Goal: Task Accomplishment & Management: Use online tool/utility

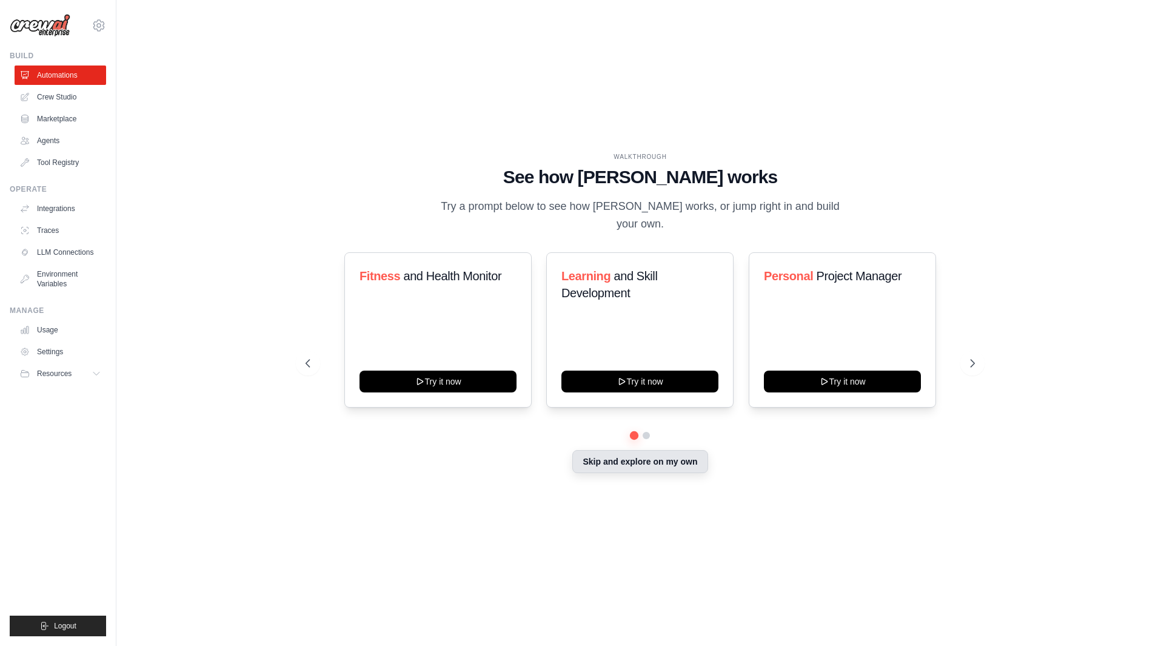
click at [626, 466] on button "Skip and explore on my own" at bounding box center [639, 461] width 135 height 23
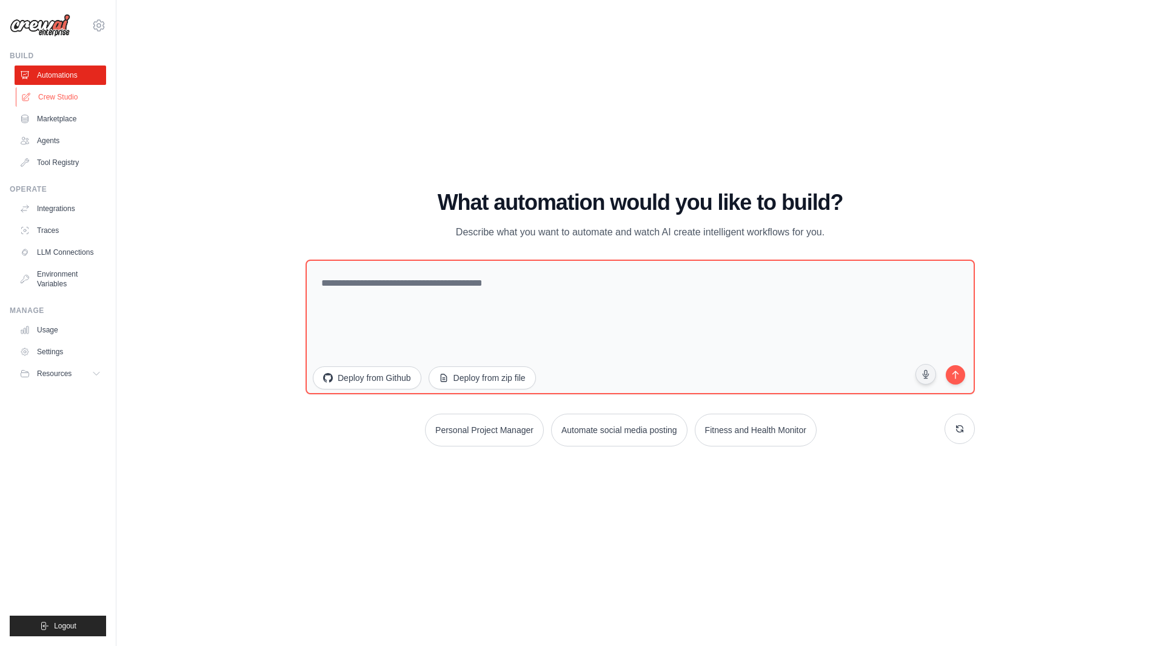
click at [66, 101] on link "Crew Studio" at bounding box center [62, 96] width 92 height 19
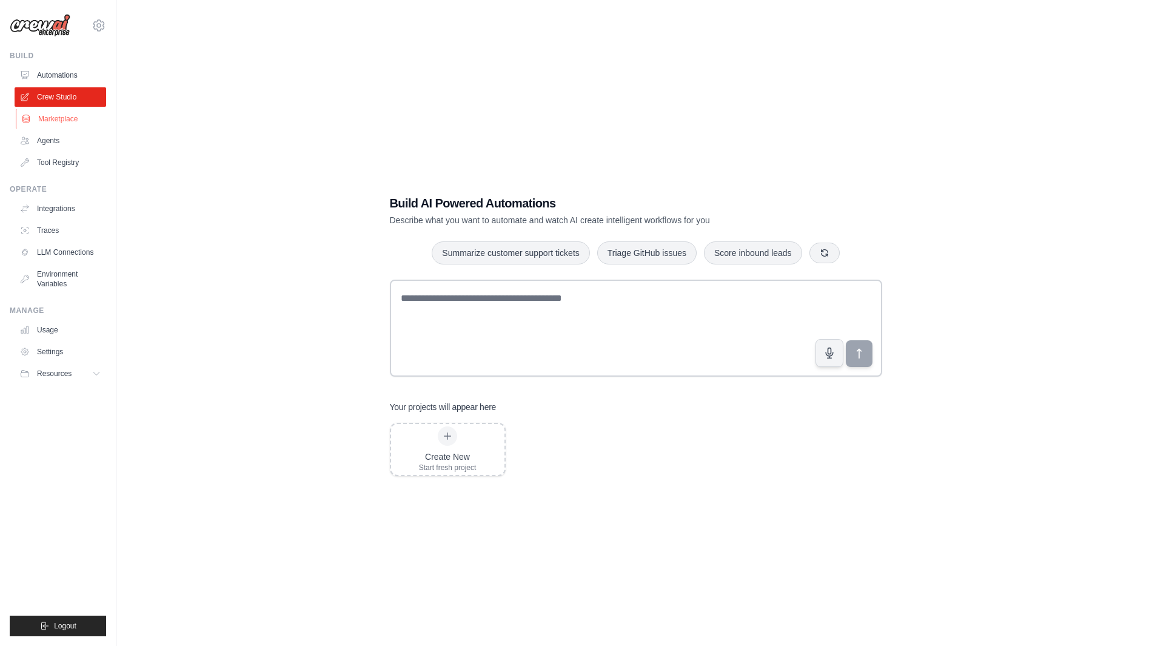
click at [63, 120] on link "Marketplace" at bounding box center [62, 118] width 92 height 19
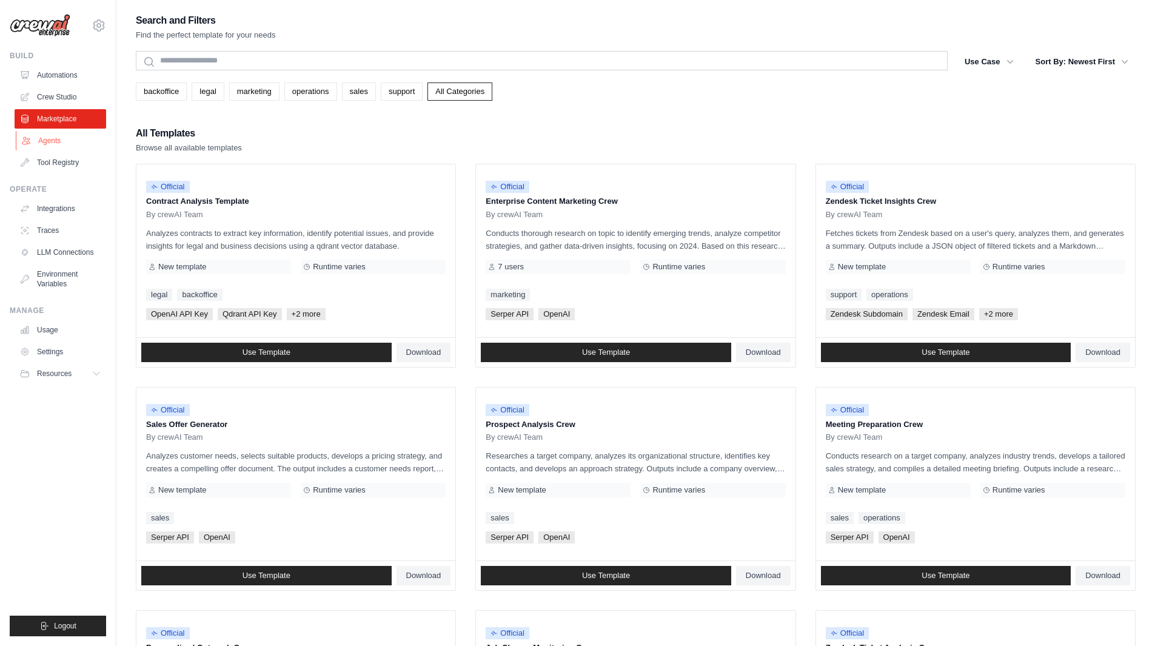
click at [49, 142] on link "Agents" at bounding box center [62, 140] width 92 height 19
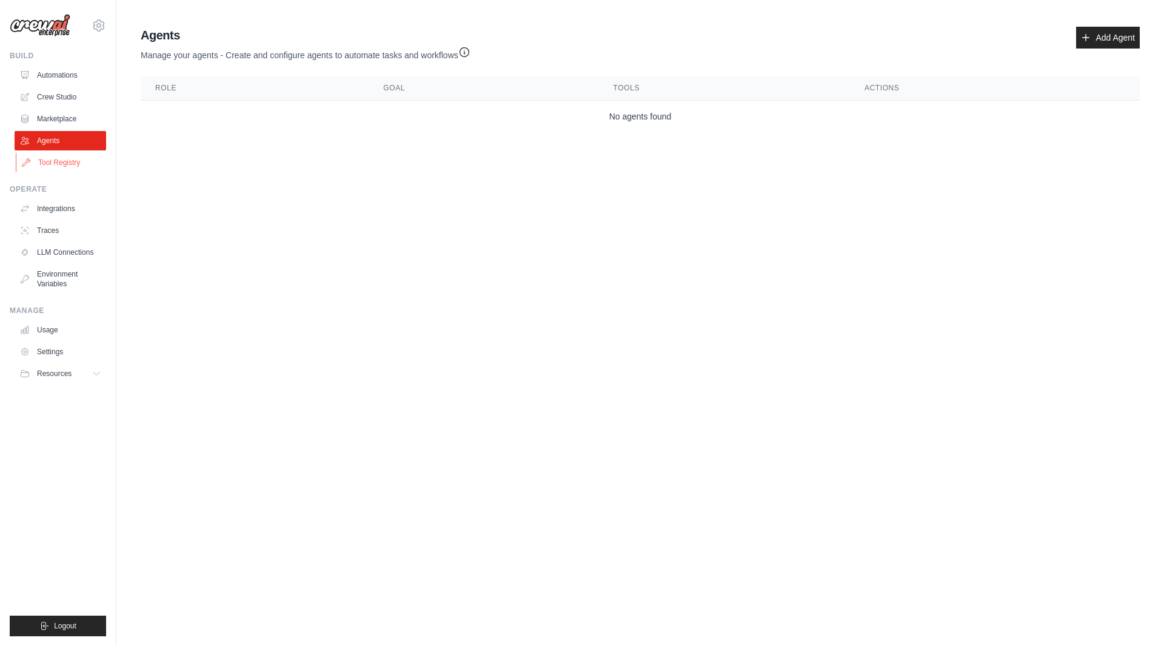
click at [61, 167] on link "Tool Registry" at bounding box center [62, 162] width 92 height 19
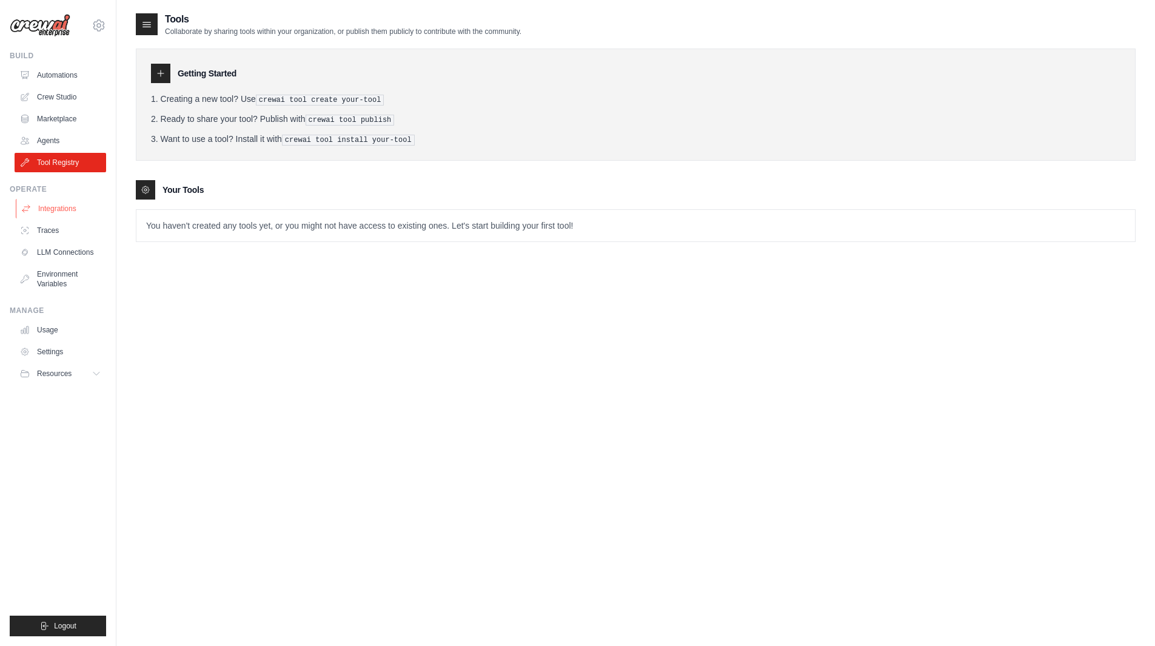
click at [62, 210] on link "Integrations" at bounding box center [62, 208] width 92 height 19
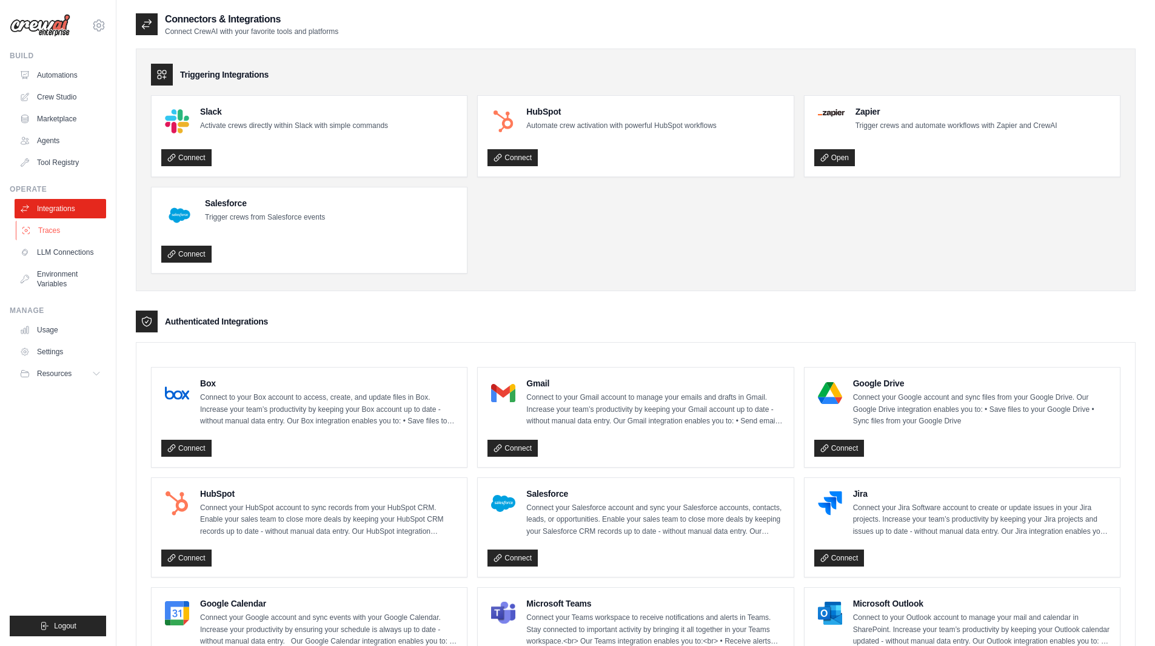
click at [49, 227] on link "Traces" at bounding box center [62, 230] width 92 height 19
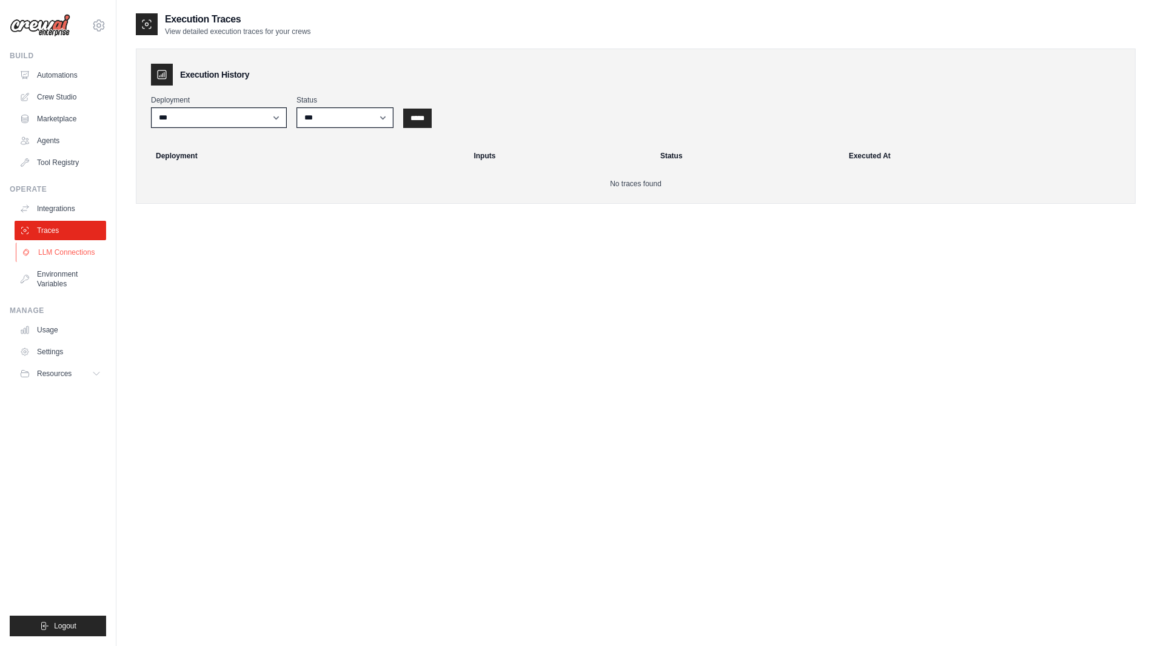
click at [64, 250] on link "LLM Connections" at bounding box center [62, 252] width 92 height 19
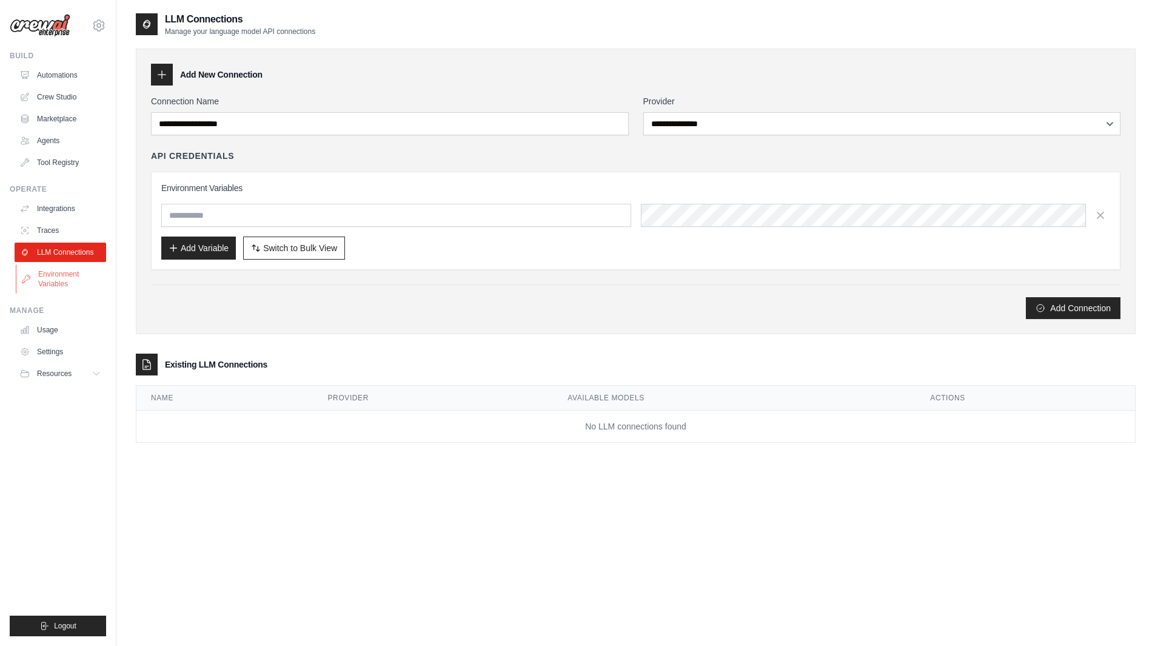
click at [59, 275] on link "Environment Variables" at bounding box center [62, 278] width 92 height 29
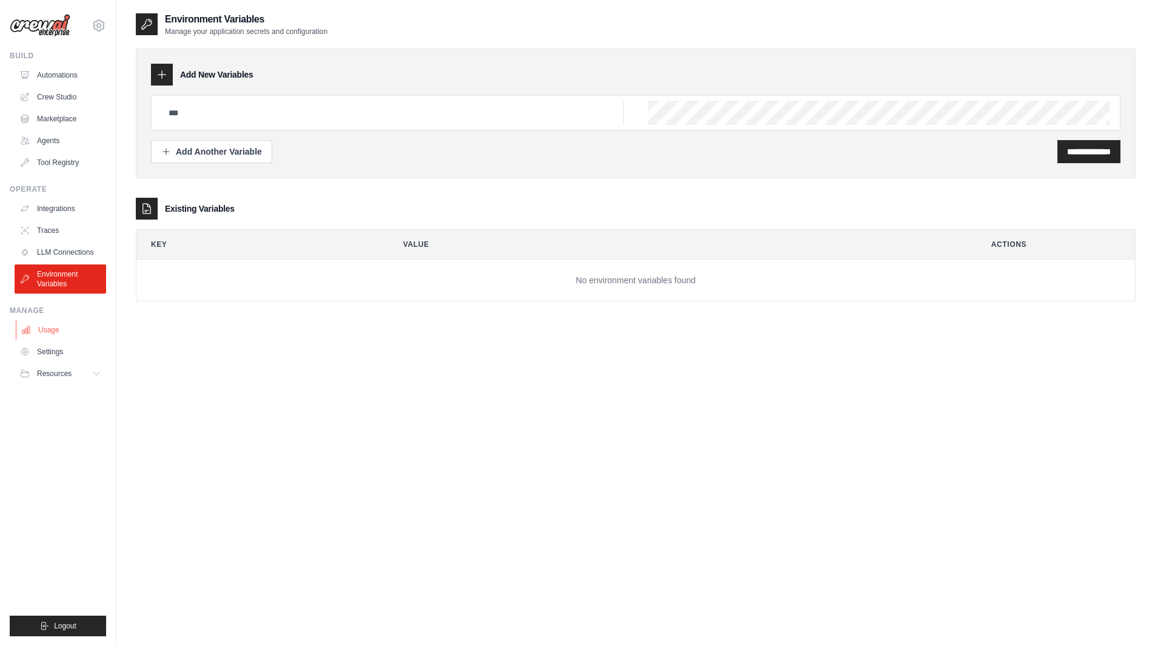
click at [52, 324] on link "Usage" at bounding box center [62, 329] width 92 height 19
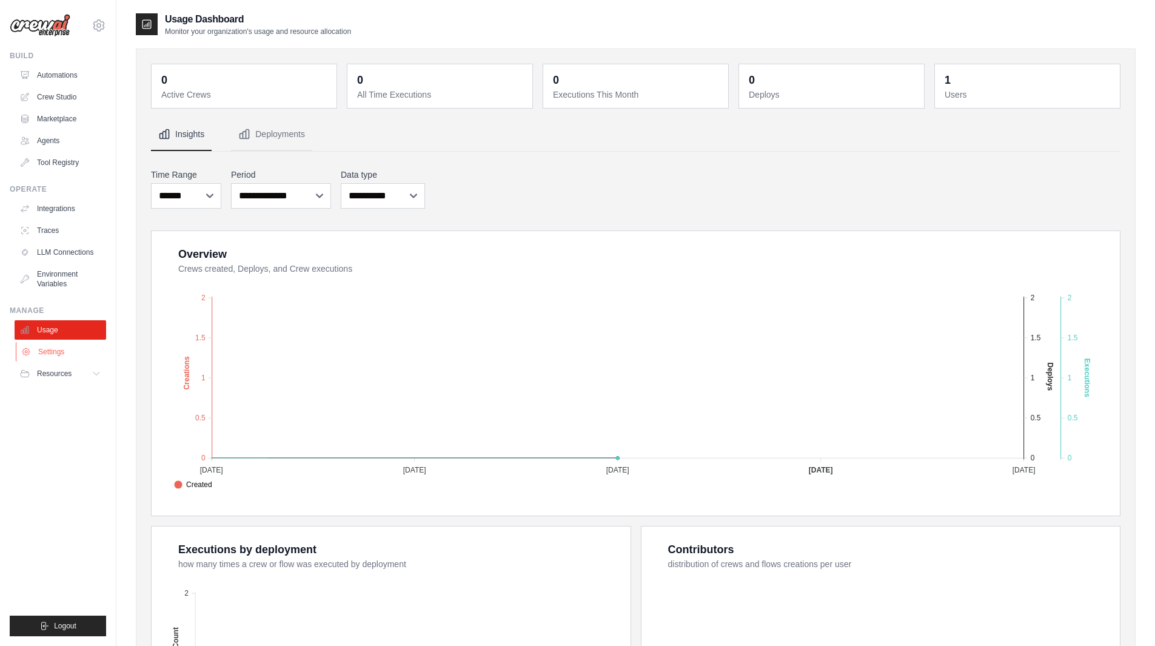
click at [54, 352] on link "Settings" at bounding box center [62, 351] width 92 height 19
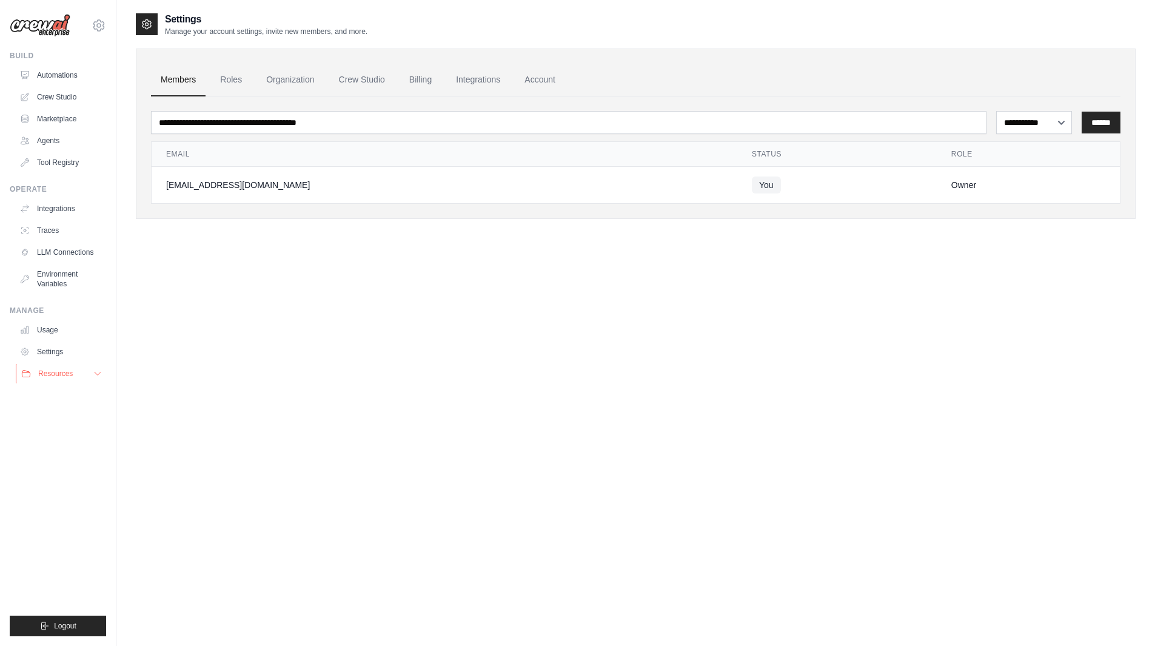
click at [59, 373] on span "Resources" at bounding box center [55, 374] width 35 height 10
click at [67, 78] on link "Automations" at bounding box center [62, 74] width 92 height 19
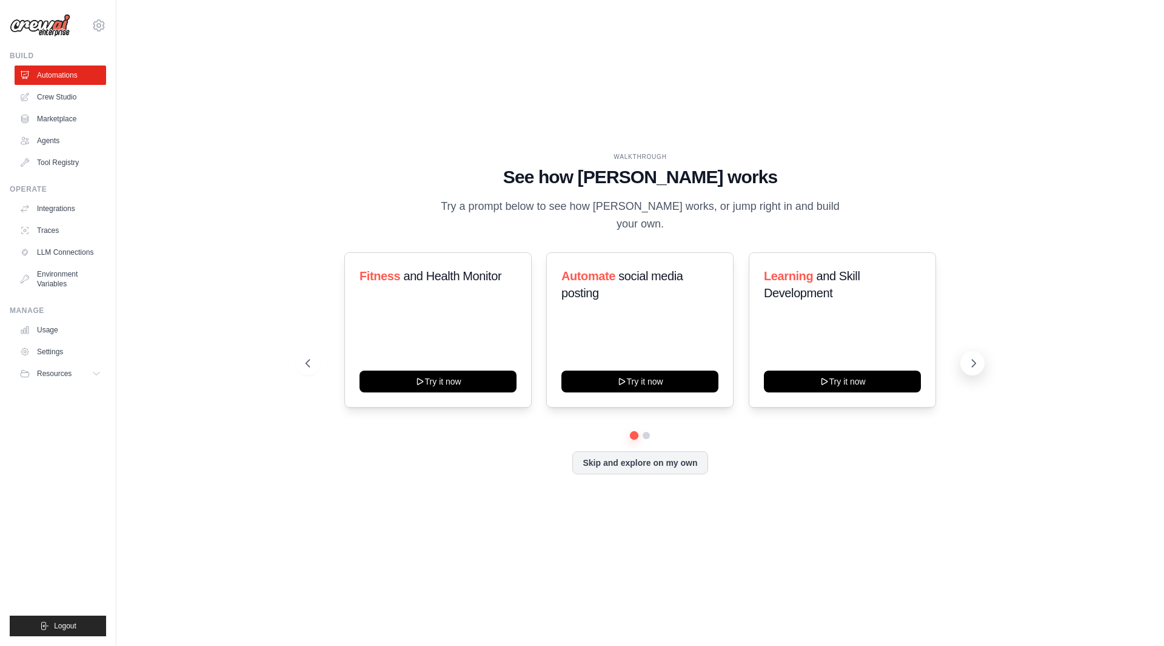
click at [969, 359] on icon at bounding box center [974, 363] width 12 height 12
click at [69, 101] on link "Crew Studio" at bounding box center [62, 96] width 92 height 19
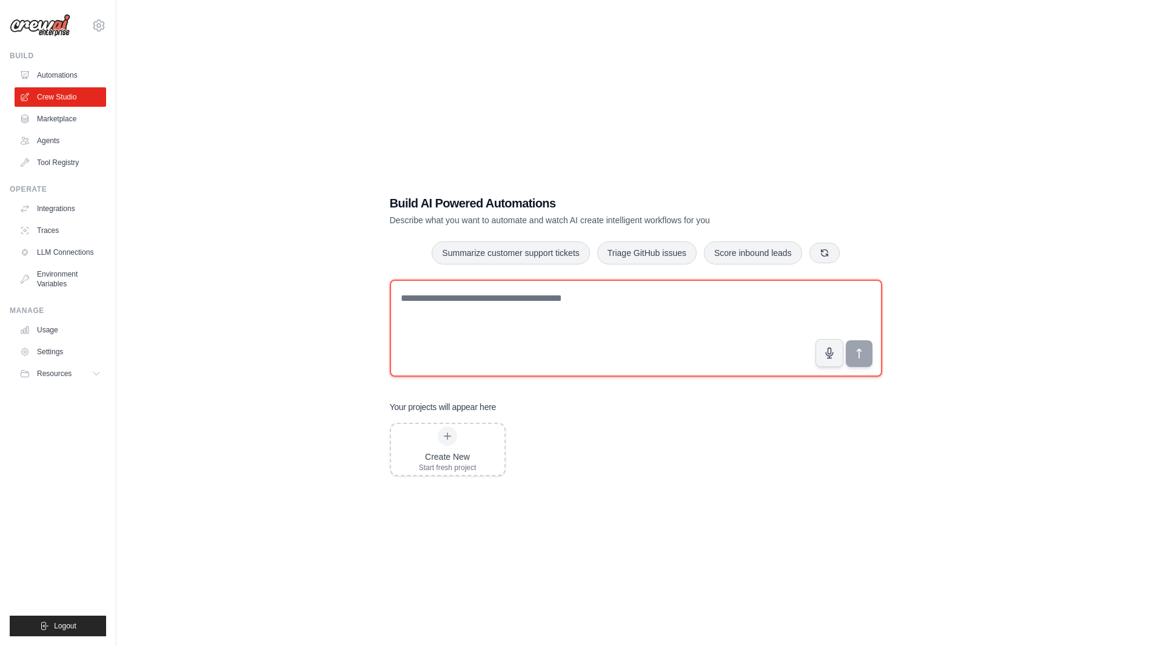
click at [644, 348] on textarea at bounding box center [636, 327] width 492 height 97
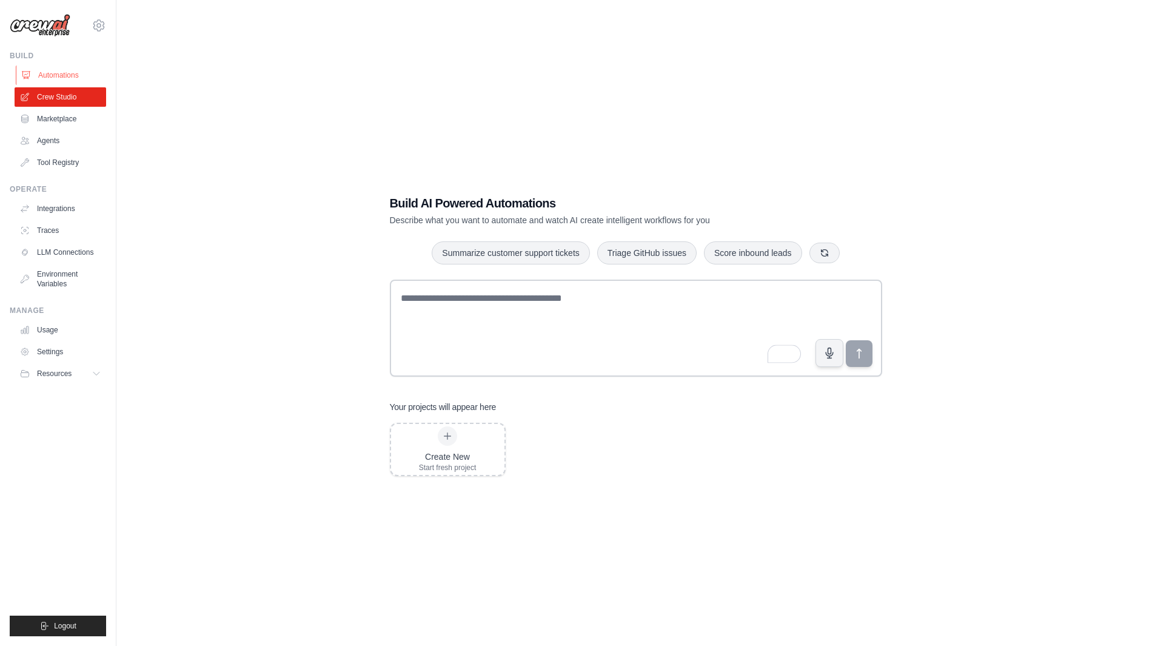
click at [60, 75] on link "Automations" at bounding box center [62, 74] width 92 height 19
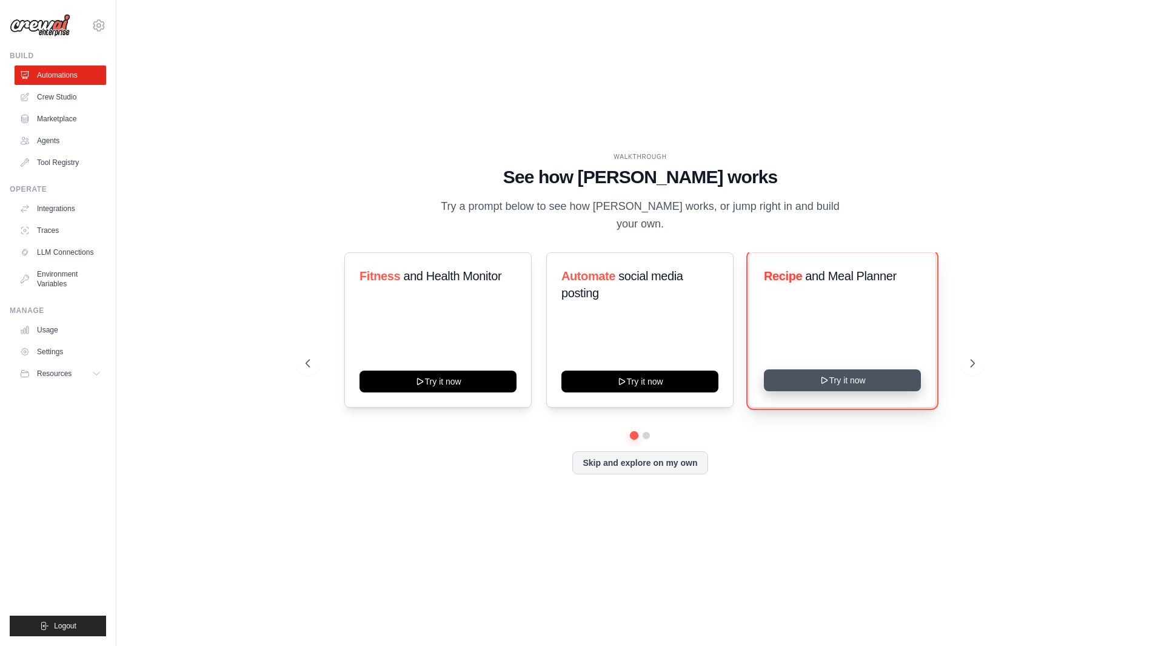
click at [803, 381] on button "Try it now" at bounding box center [842, 380] width 157 height 22
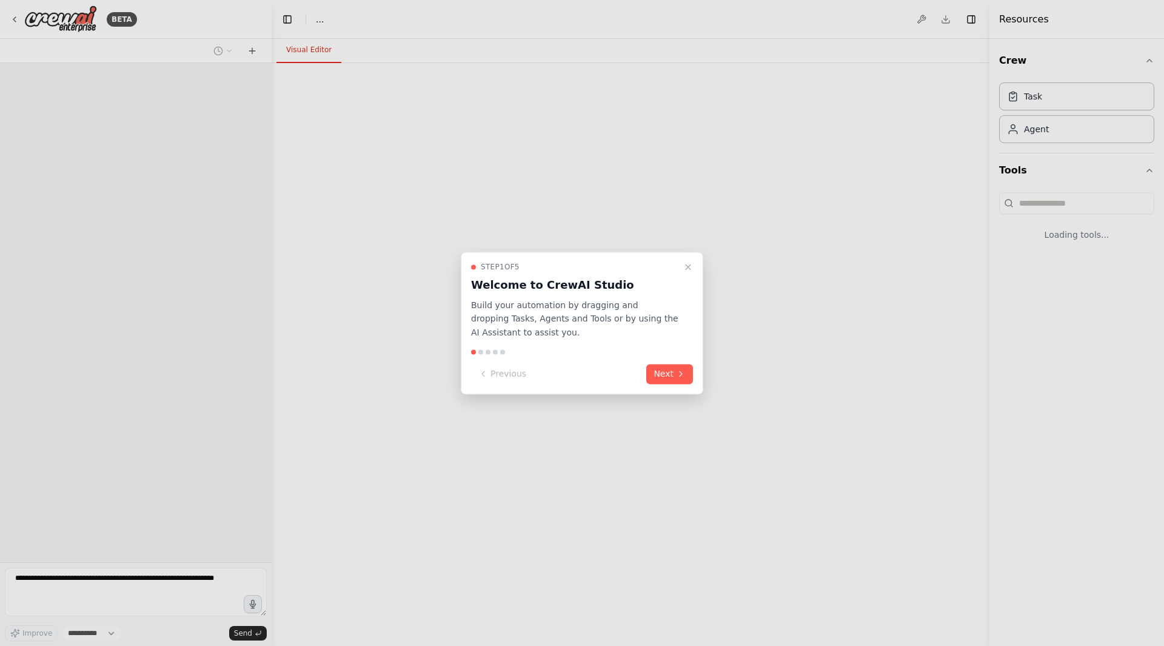
select select "****"
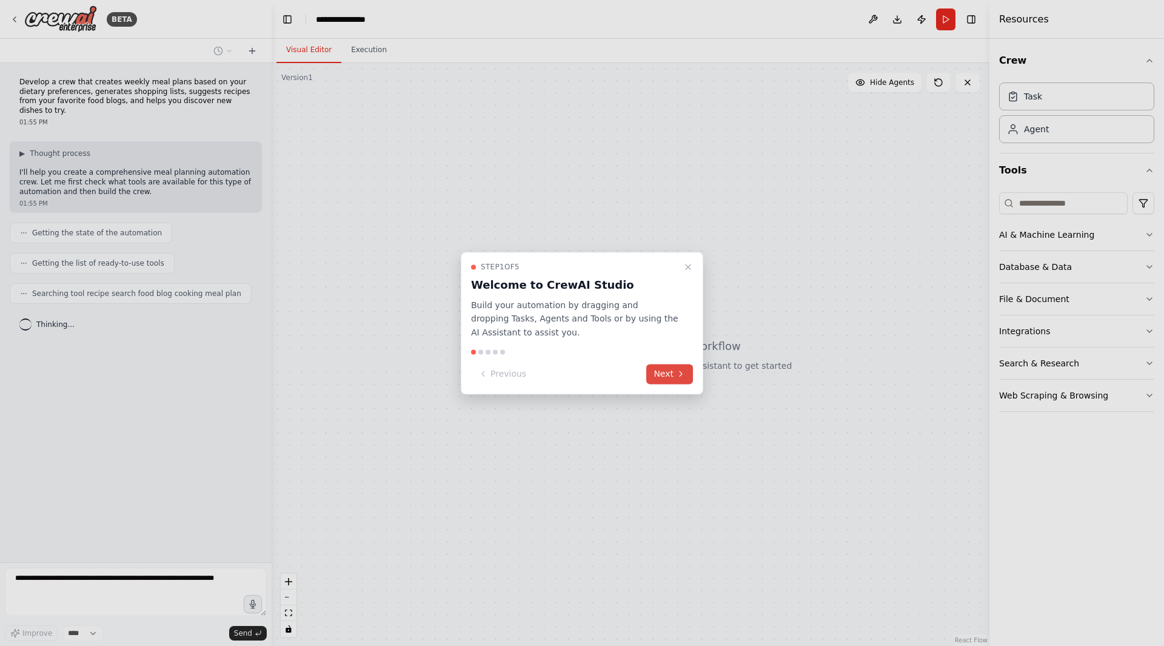
click at [670, 370] on button "Next" at bounding box center [669, 374] width 47 height 20
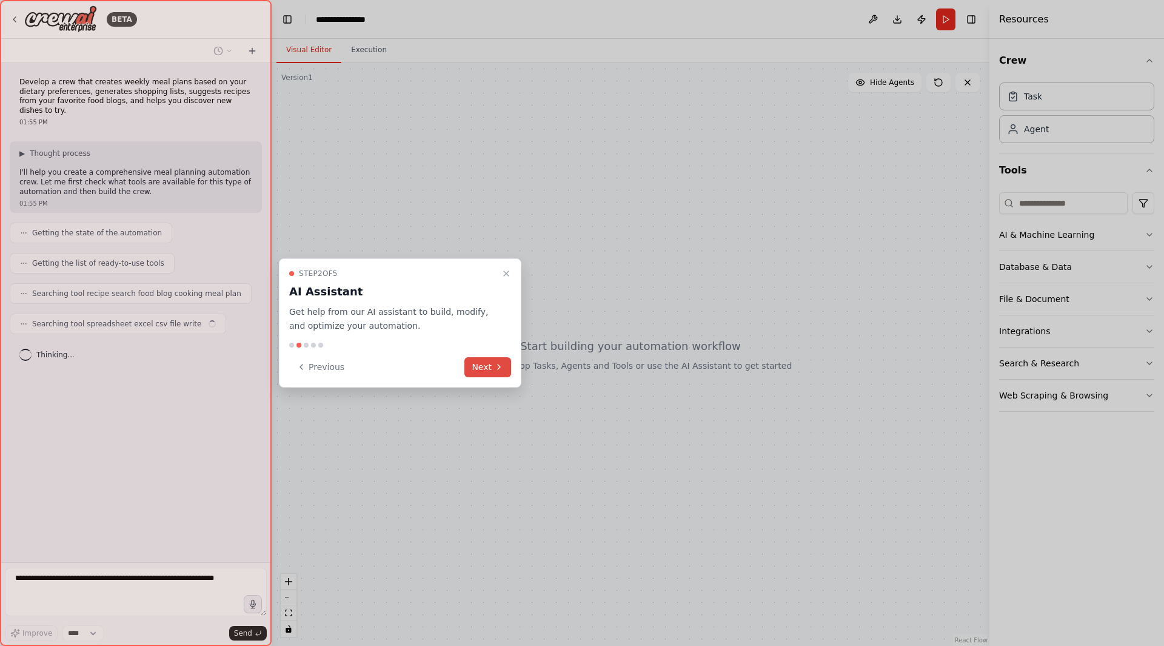
click at [501, 366] on icon at bounding box center [499, 367] width 10 height 10
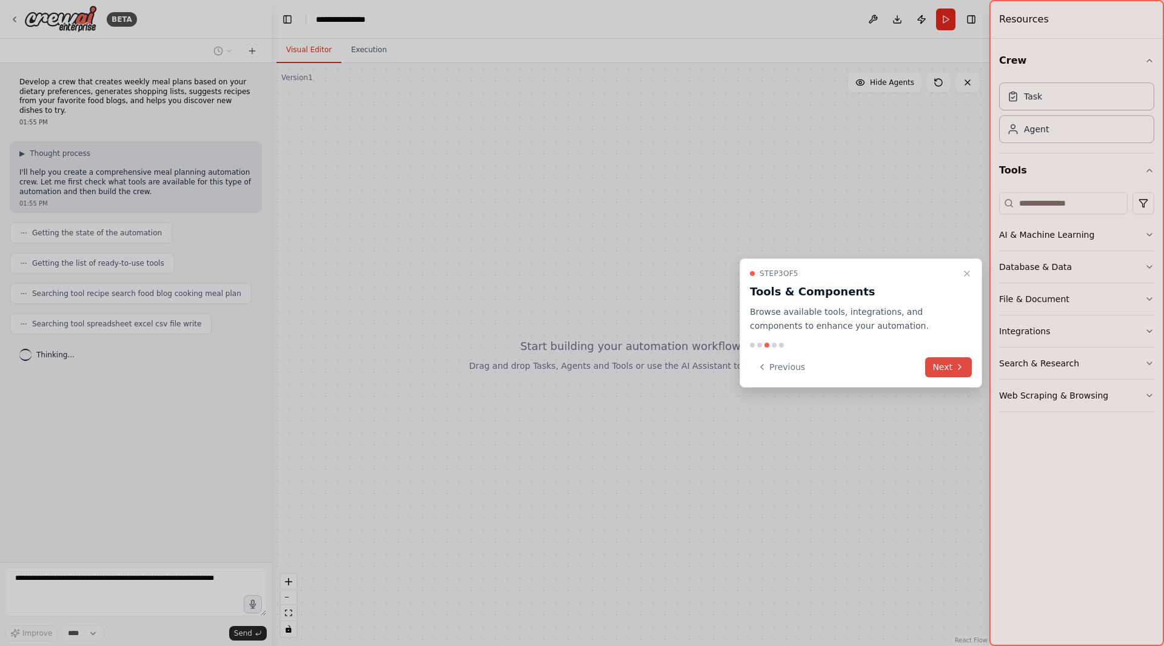
click at [966, 366] on button "Next" at bounding box center [948, 367] width 47 height 20
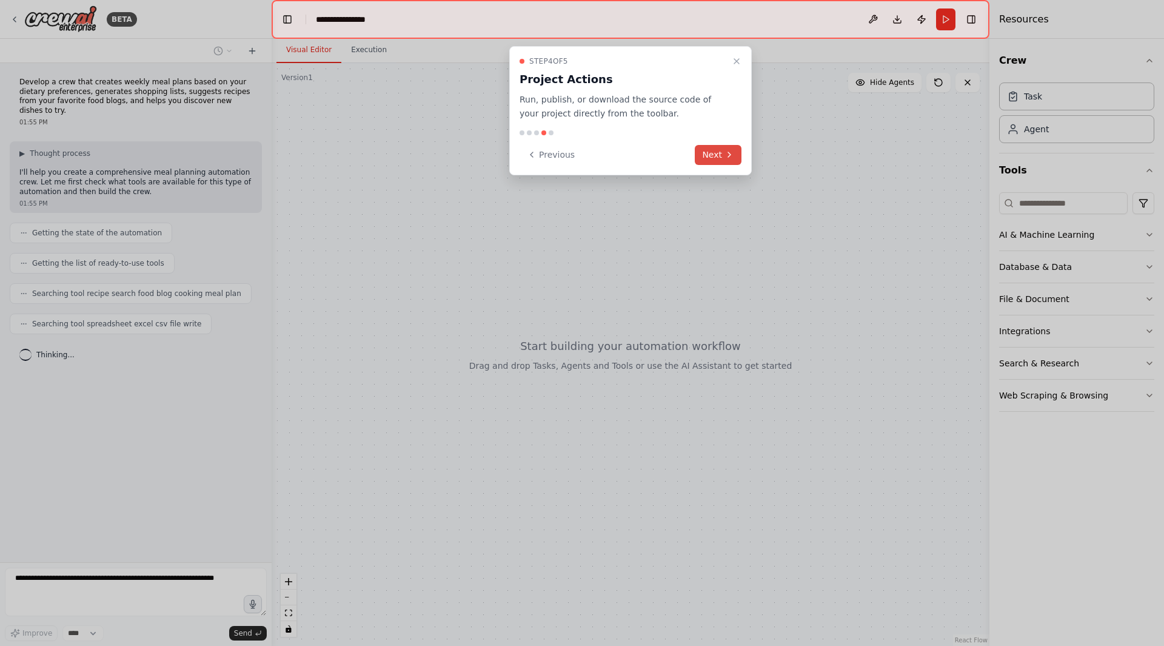
click at [722, 158] on button "Next" at bounding box center [718, 155] width 47 height 20
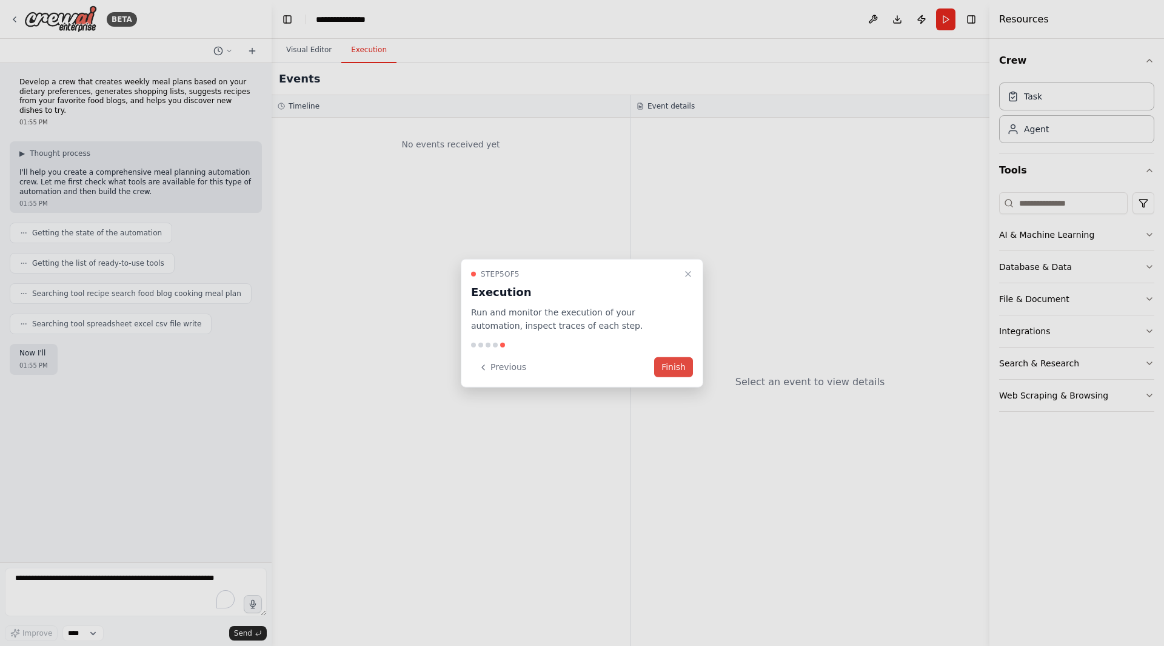
click at [674, 363] on button "Finish" at bounding box center [673, 367] width 39 height 20
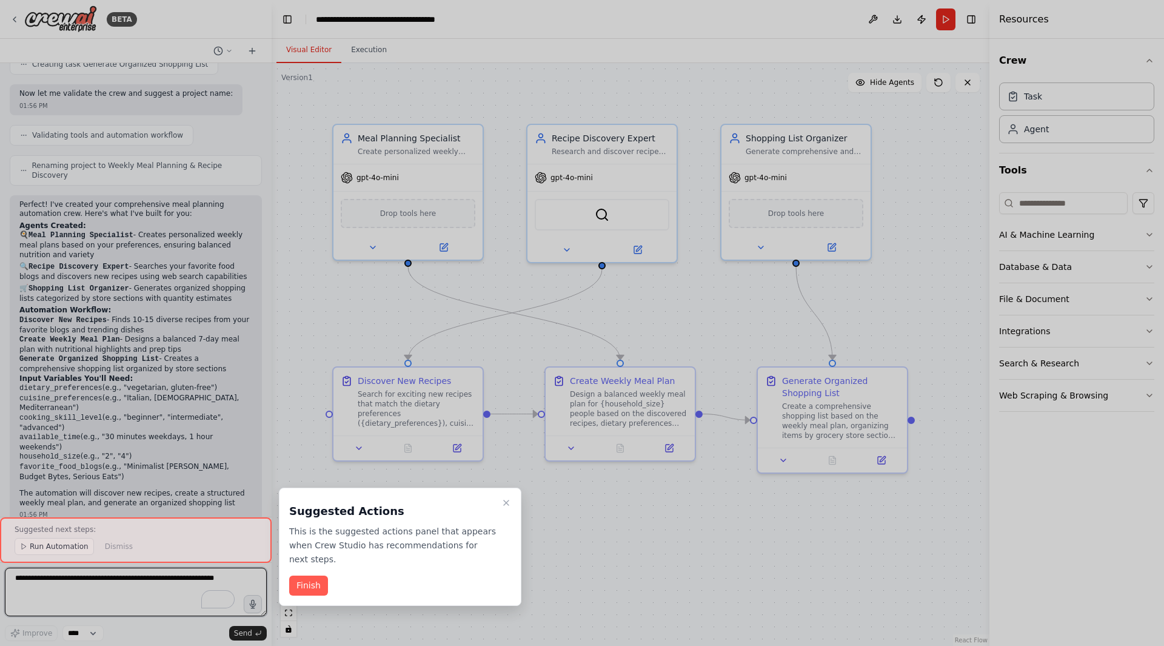
scroll to position [551, 0]
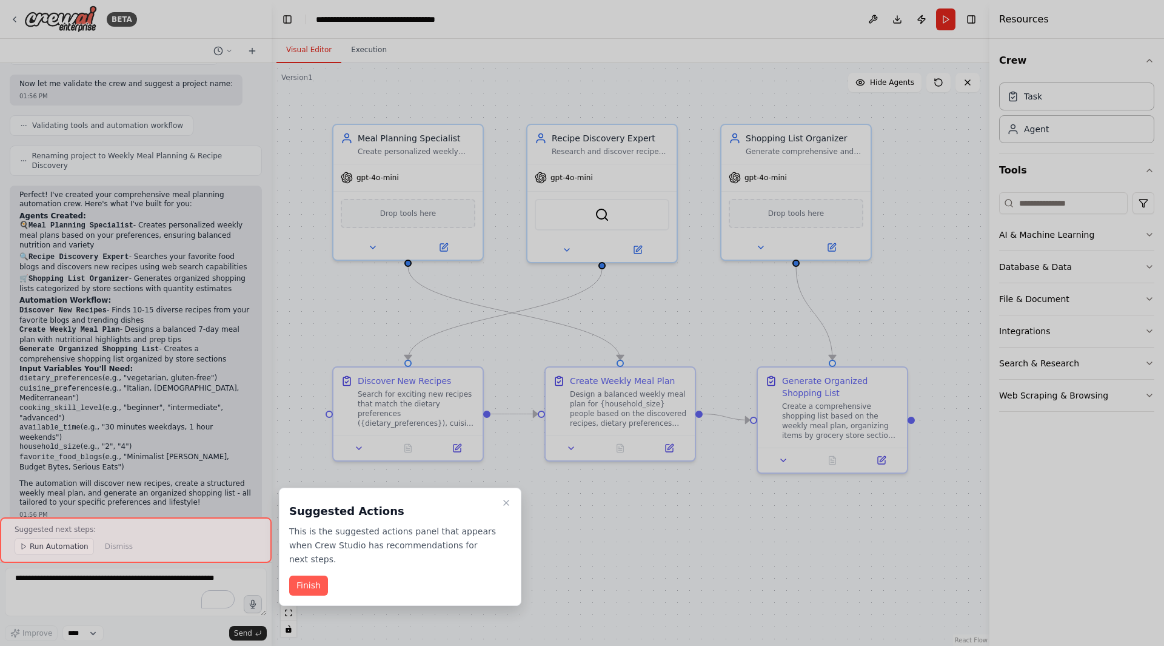
click at [49, 543] on div at bounding box center [136, 539] width 272 height 45
click at [306, 575] on button "Finish" at bounding box center [308, 585] width 39 height 20
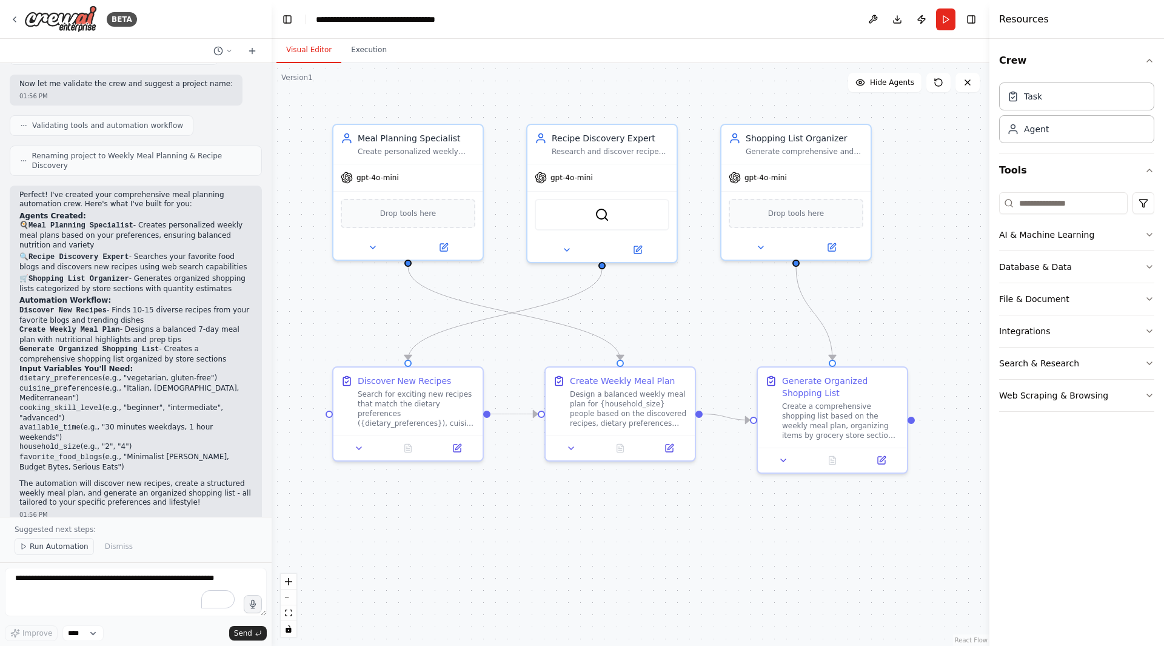
click at [56, 547] on span "Run Automation" at bounding box center [59, 546] width 59 height 10
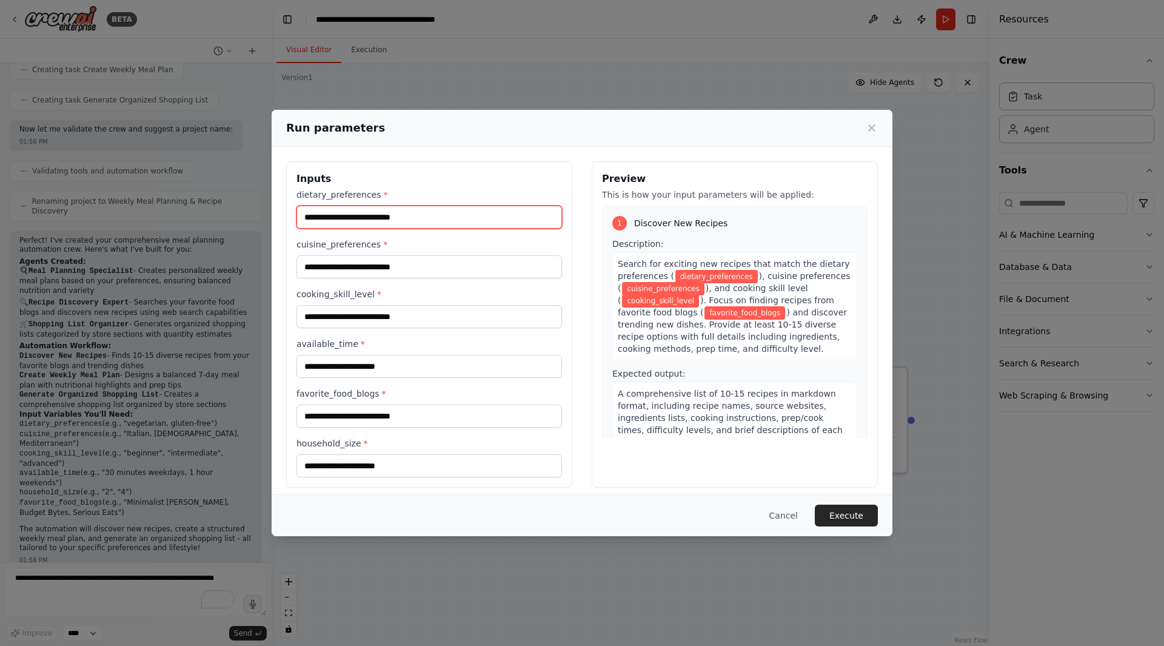
click at [423, 217] on input "dietary_preferences *" at bounding box center [429, 217] width 266 height 23
type input "***"
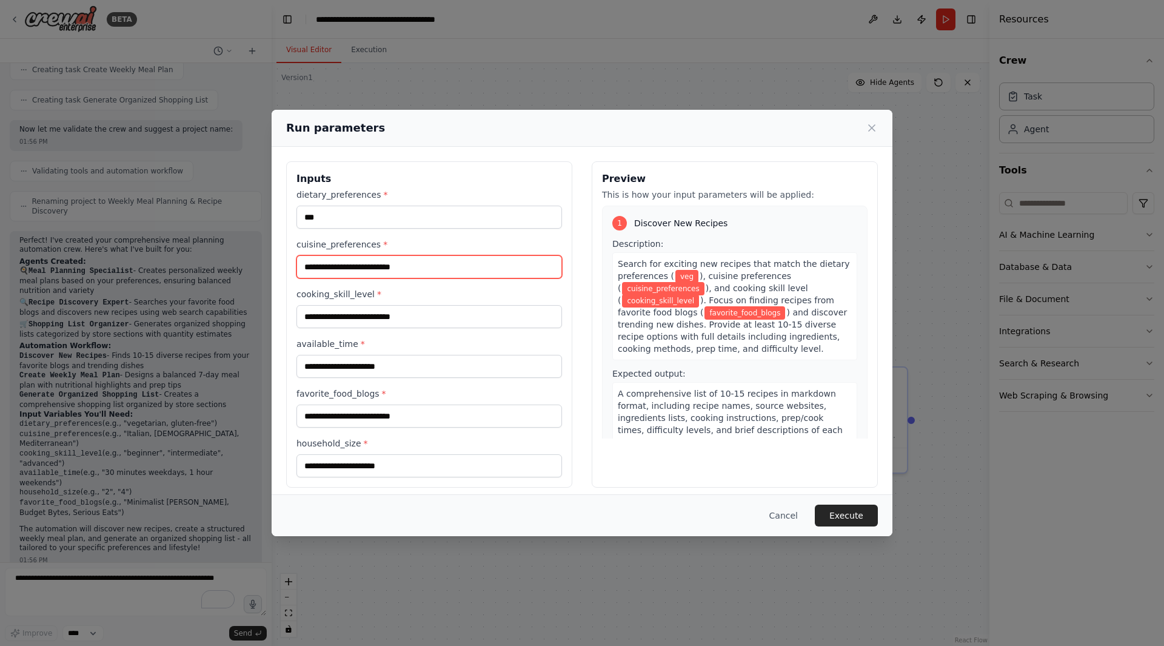
click at [364, 267] on input "cuisine_preferences *" at bounding box center [429, 266] width 266 height 23
type input "*****"
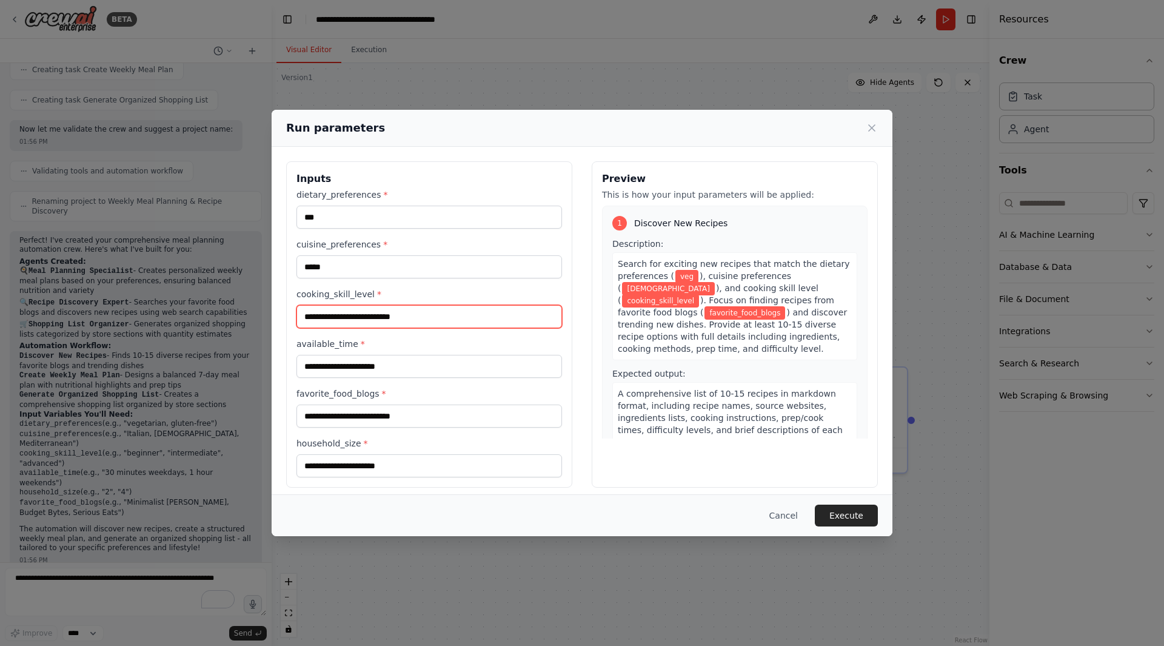
click at [348, 312] on input "cooking_skill_level *" at bounding box center [429, 316] width 266 height 23
type input "******"
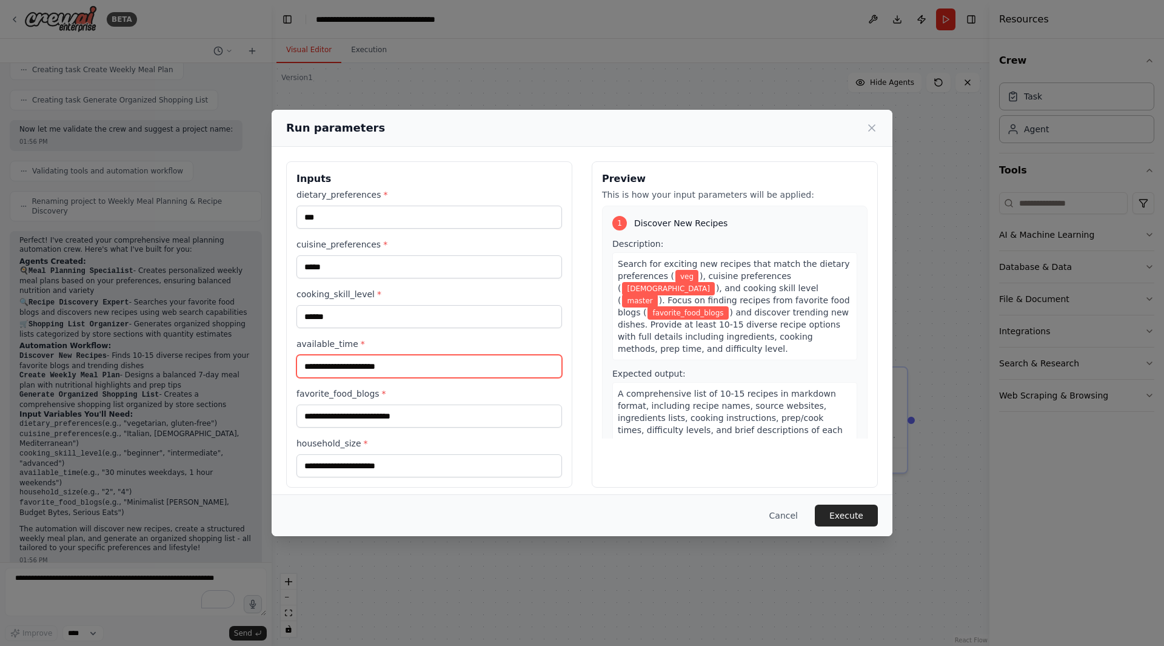
click at [346, 365] on input "available_time *" at bounding box center [429, 366] width 266 height 23
type input "*******"
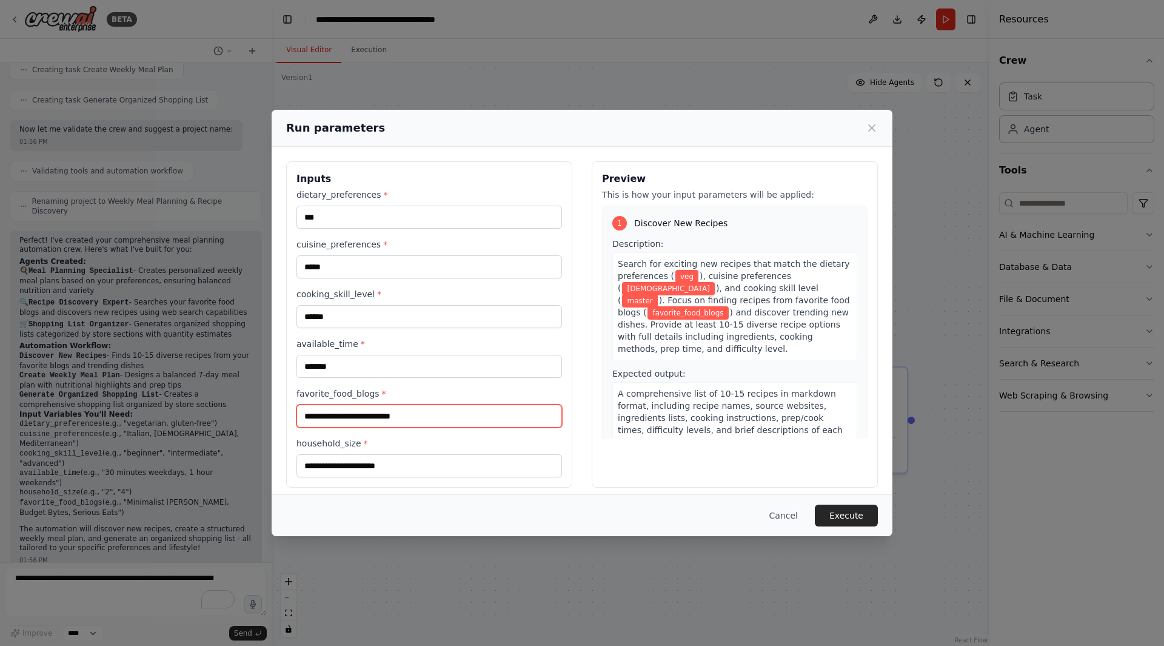
click at [373, 412] on input "favorite_food_blogs *" at bounding box center [429, 415] width 266 height 23
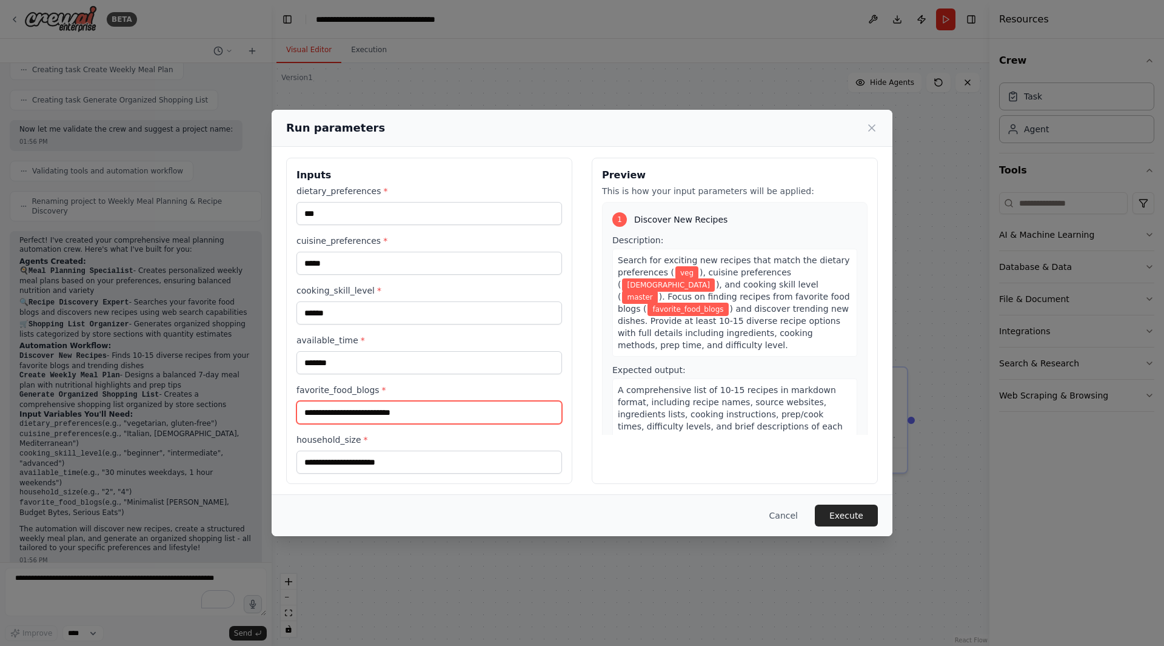
scroll to position [8, 0]
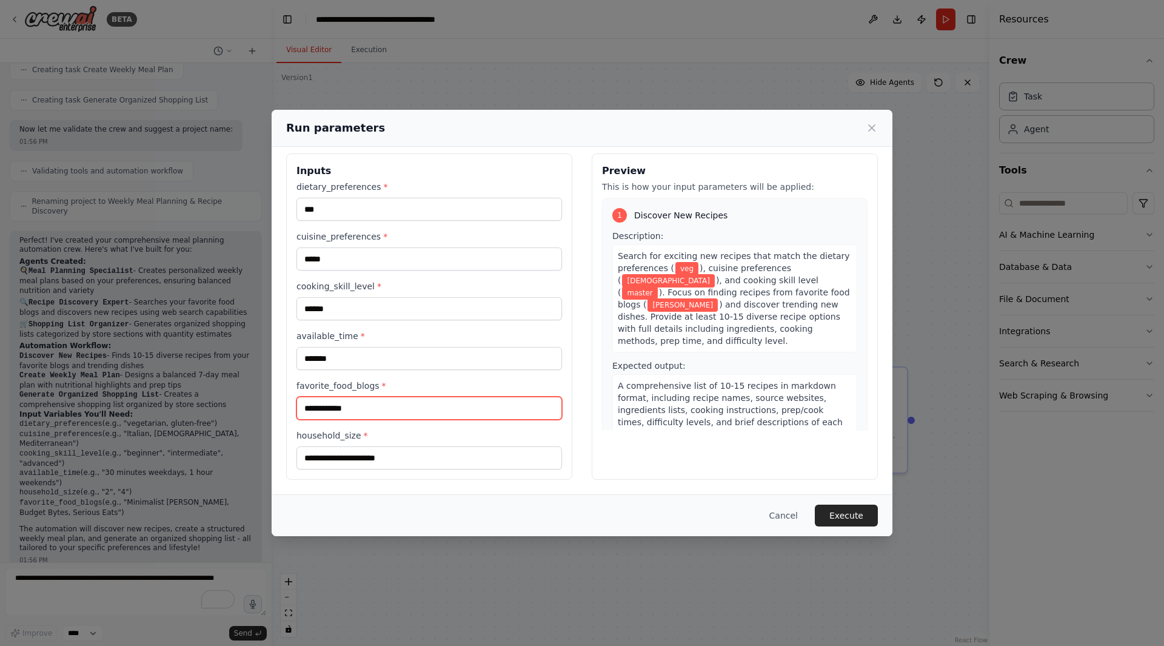
type input "**********"
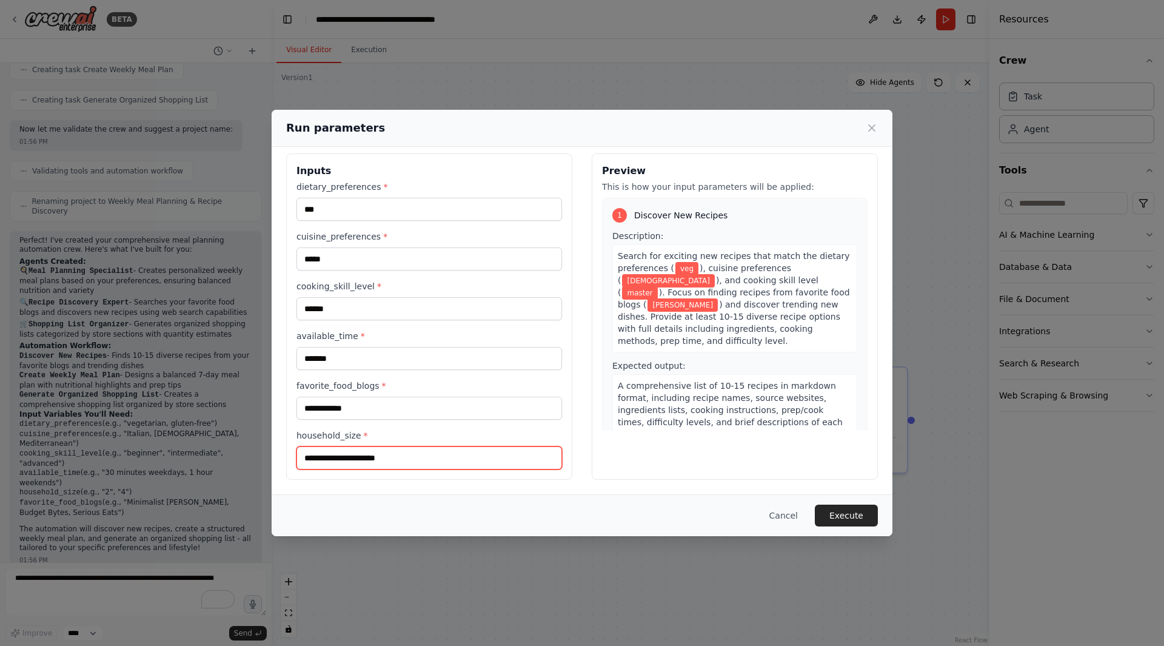
click at [402, 450] on input "household_size *" at bounding box center [429, 457] width 266 height 23
type input "*"
click at [850, 507] on button "Execute" at bounding box center [846, 515] width 63 height 22
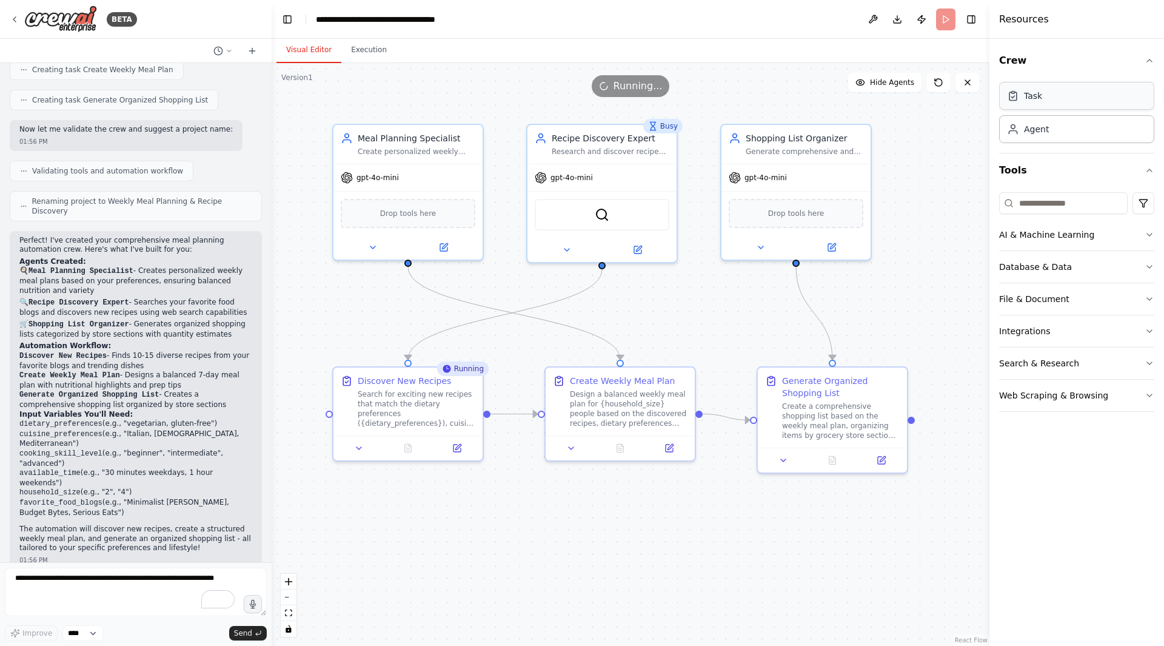
click at [1090, 102] on div "Task" at bounding box center [1076, 96] width 155 height 28
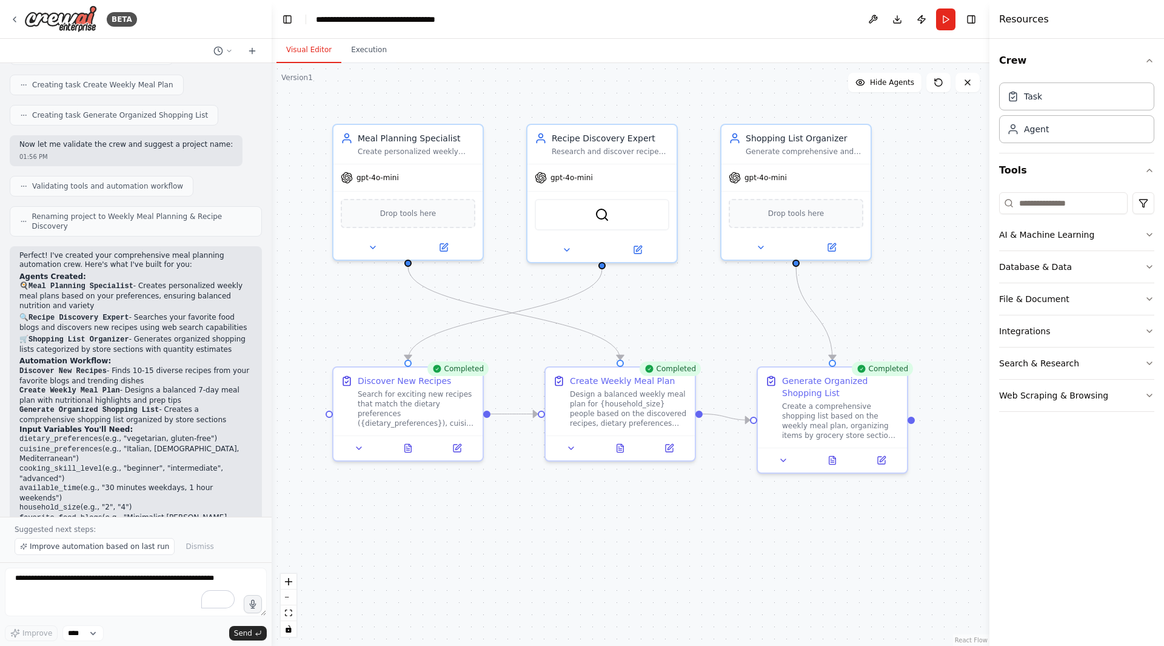
scroll to position [551, 0]
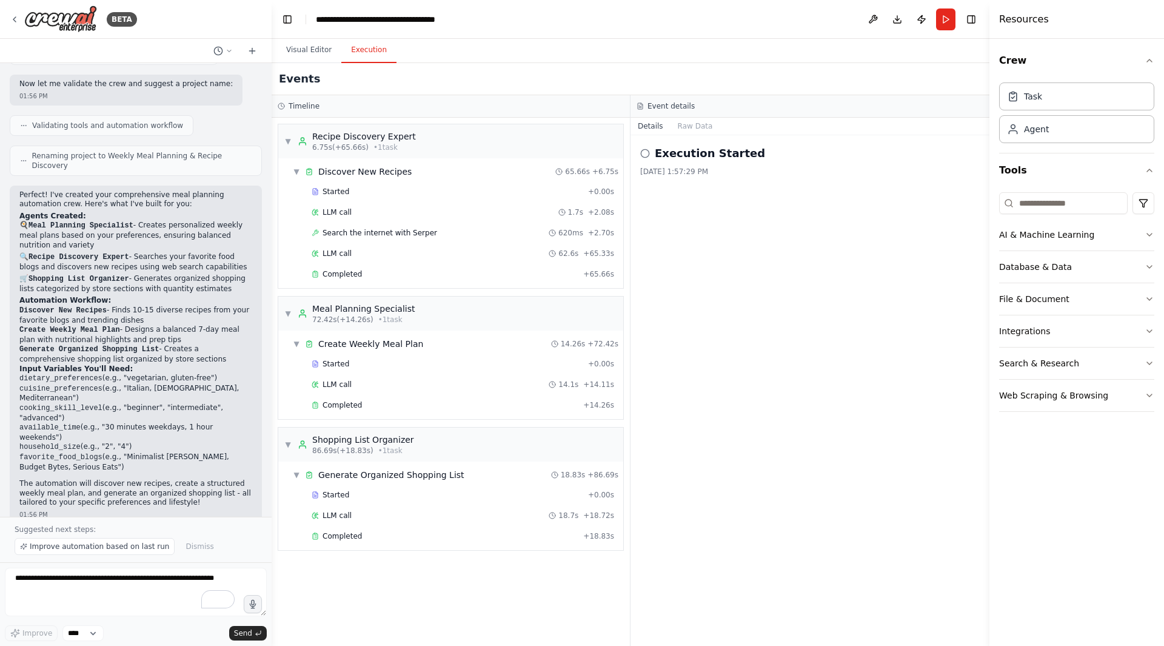
click at [357, 47] on button "Execution" at bounding box center [368, 50] width 55 height 25
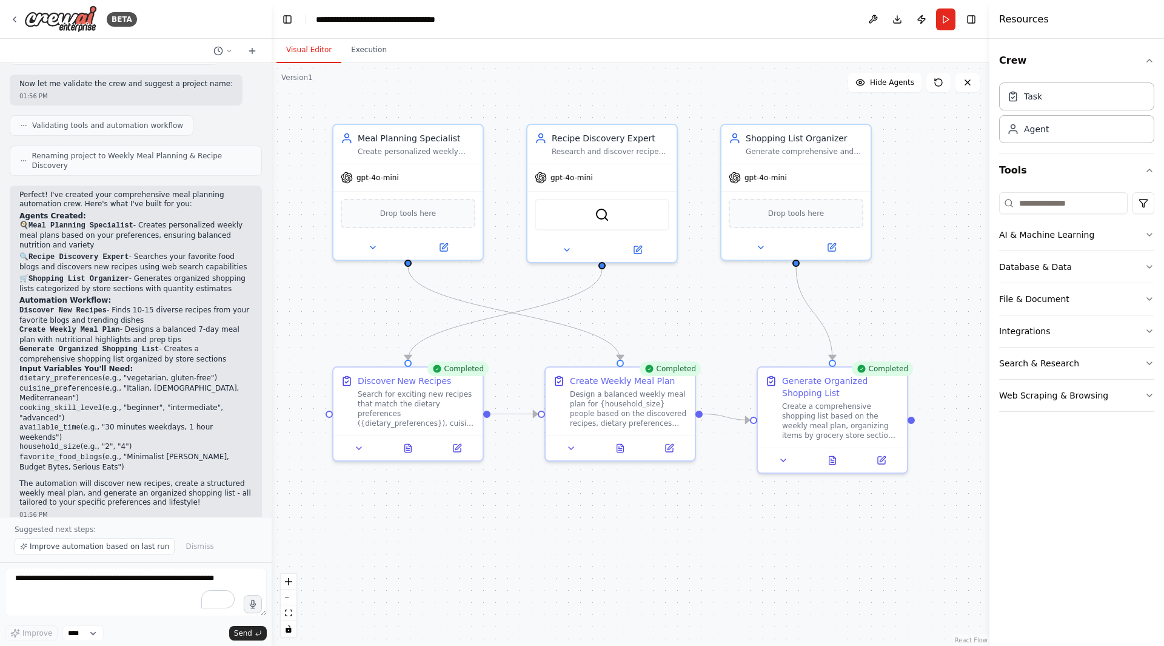
click at [303, 52] on button "Visual Editor" at bounding box center [308, 50] width 65 height 25
click at [1149, 401] on button "Web Scraping & Browsing" at bounding box center [1076, 396] width 155 height 32
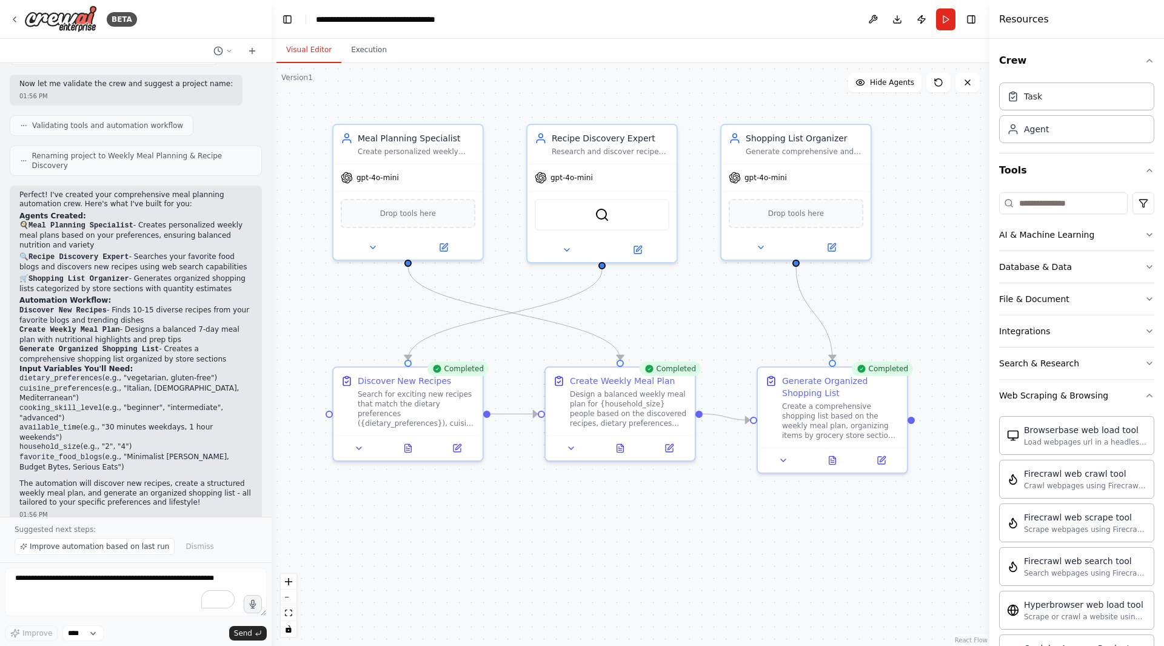
click at [1149, 394] on div "Crew Task Agent Tools AI & Machine Learning Database & Data File & Document Int…" at bounding box center [1076, 342] width 175 height 607
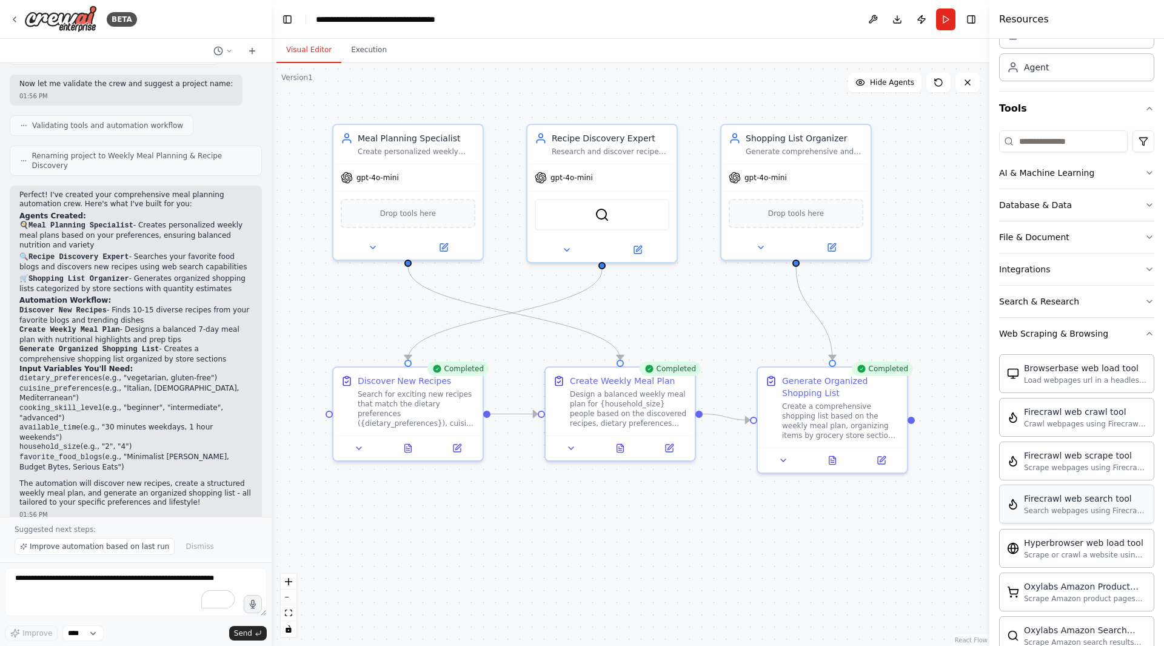
scroll to position [0, 0]
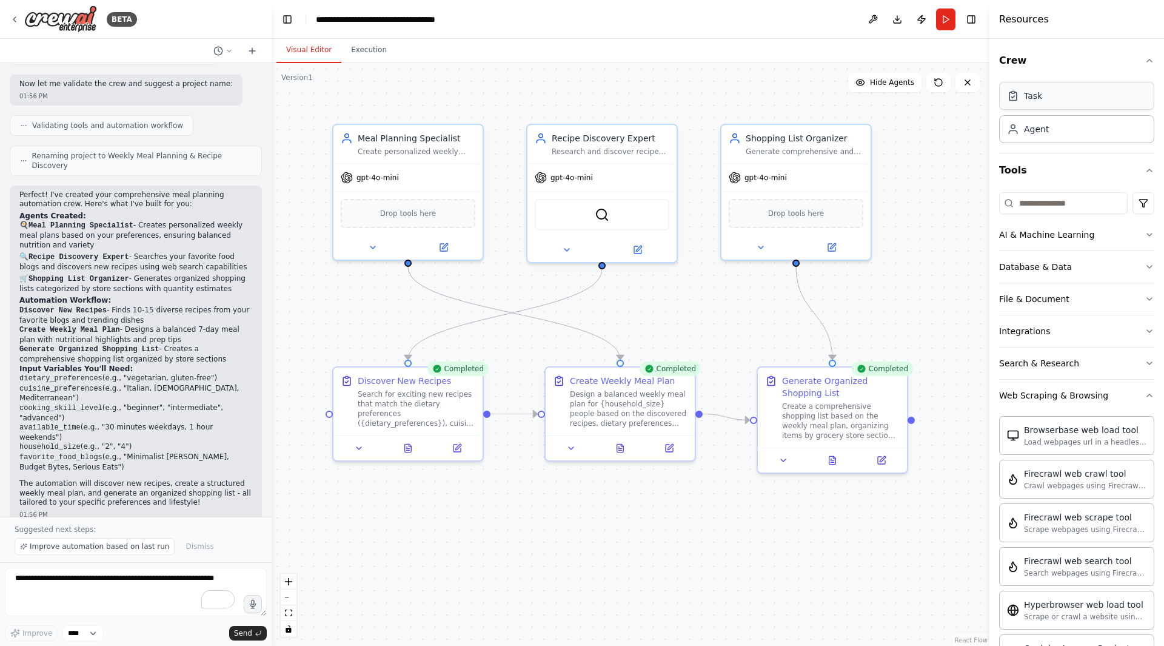
click at [1034, 98] on div "Task" at bounding box center [1033, 96] width 18 height 12
click at [1145, 362] on icon "button" at bounding box center [1150, 363] width 10 height 10
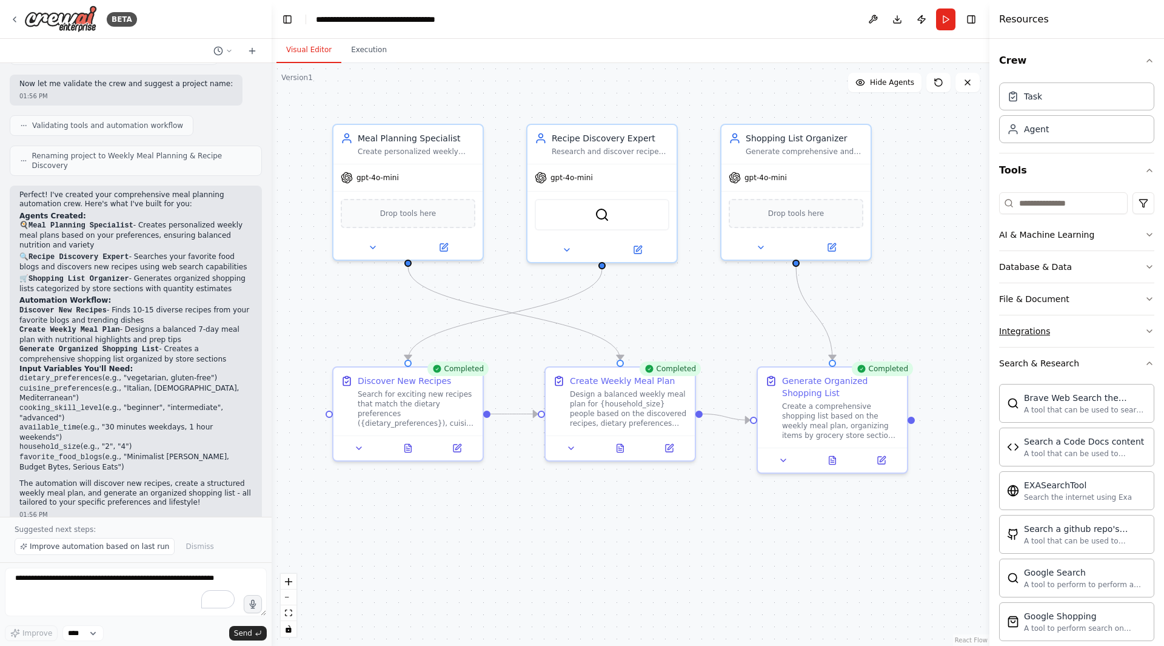
click at [1147, 330] on icon "button" at bounding box center [1149, 331] width 5 height 2
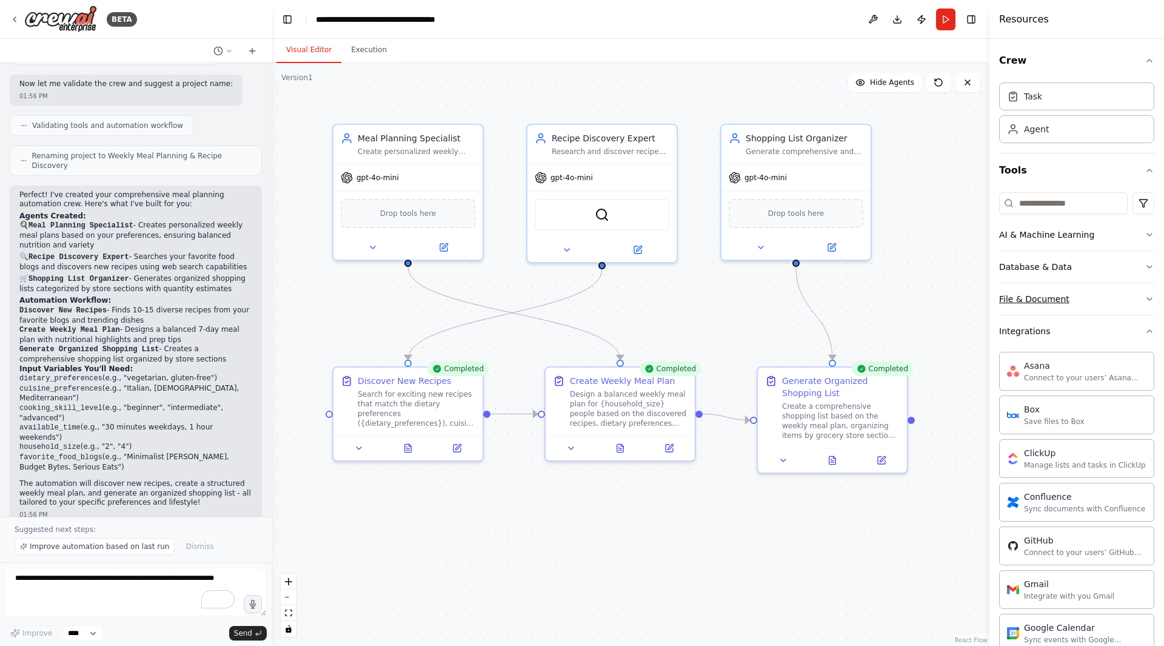
click at [1145, 299] on icon "button" at bounding box center [1150, 299] width 10 height 10
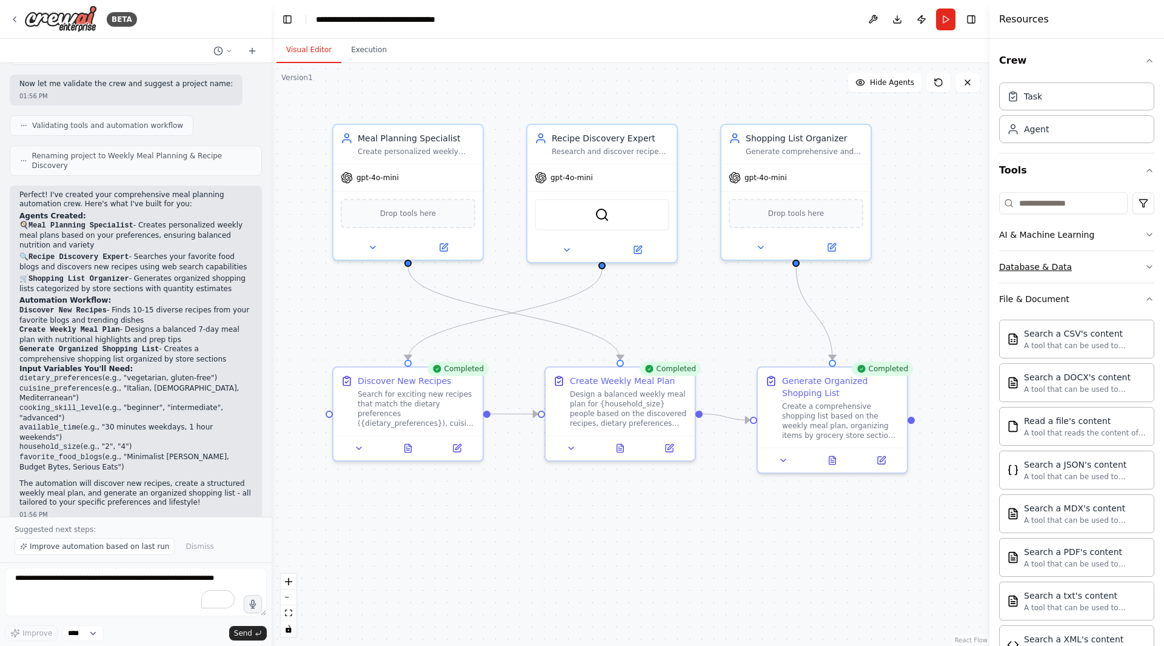
click at [1145, 264] on icon "button" at bounding box center [1150, 267] width 10 height 10
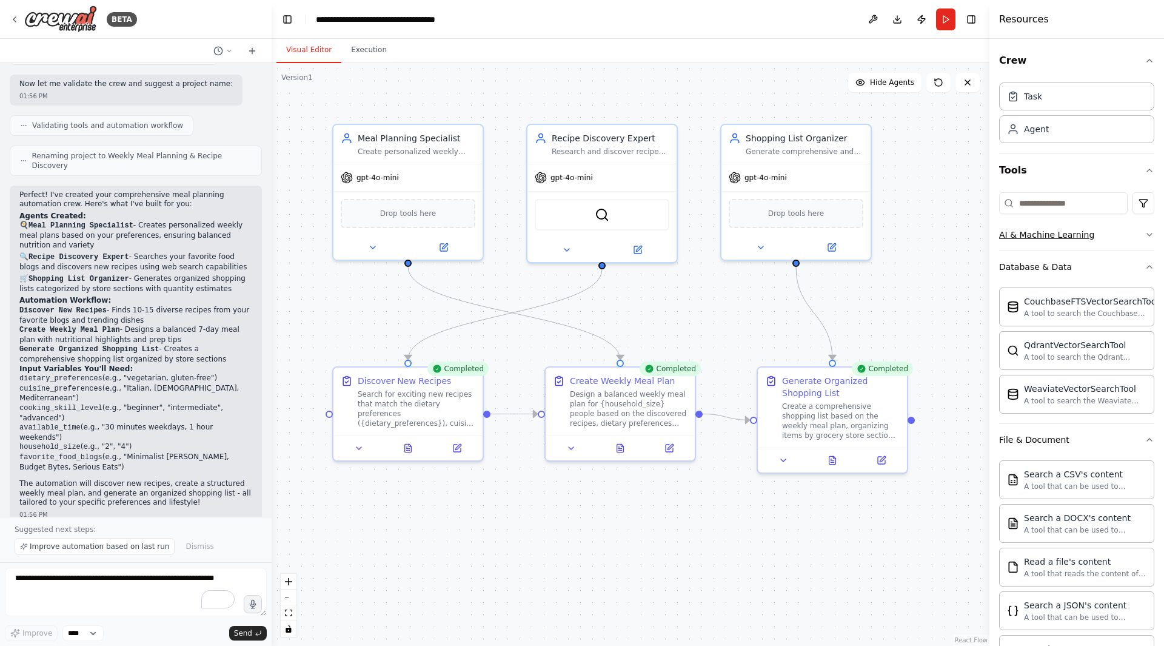
click at [1145, 236] on icon "button" at bounding box center [1150, 235] width 10 height 10
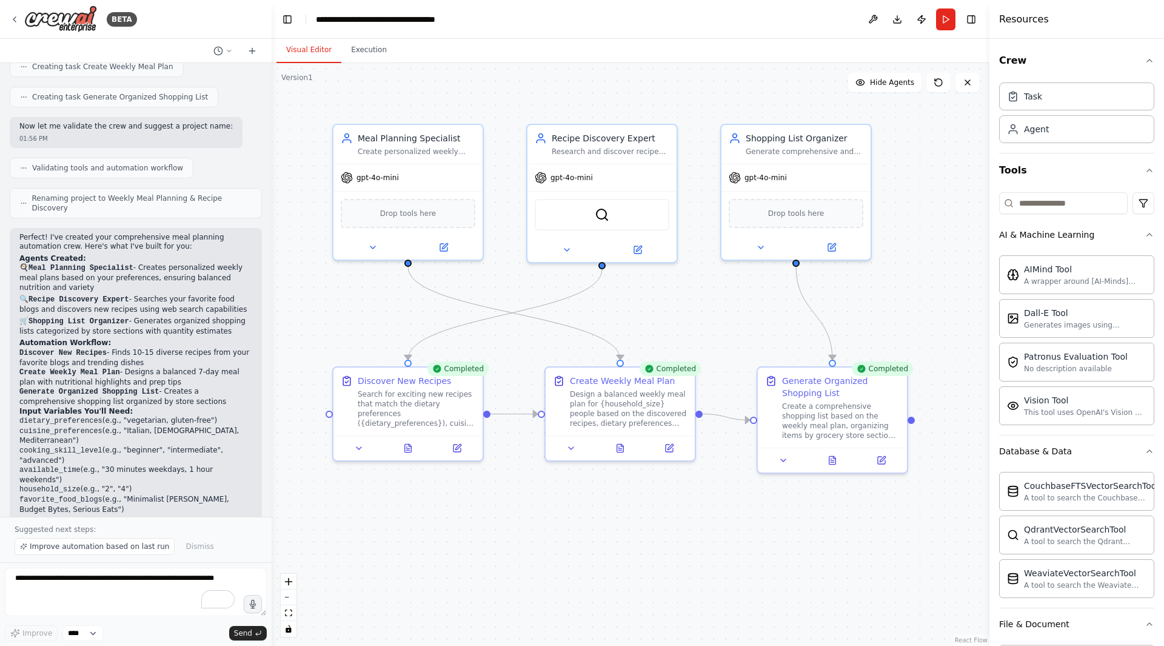
scroll to position [551, 0]
